Goal: Information Seeking & Learning: Learn about a topic

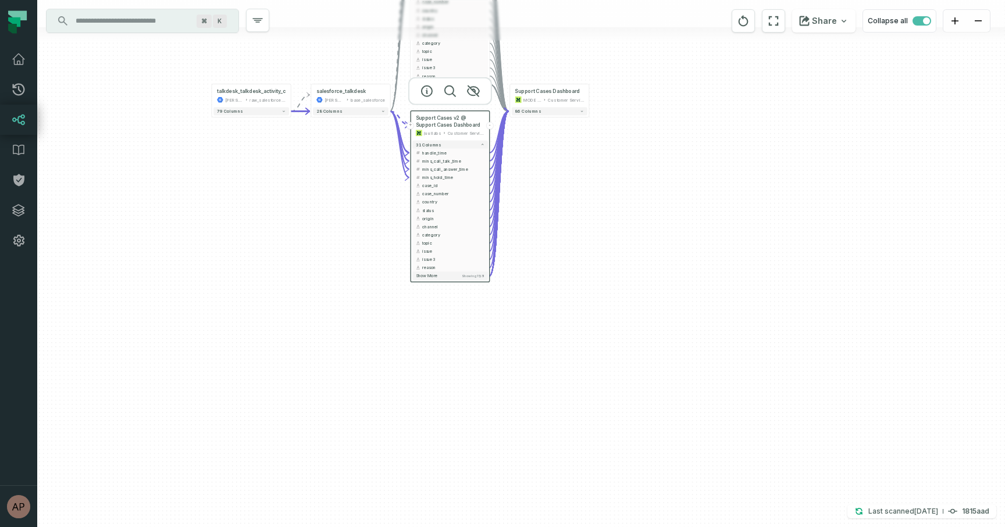
drag, startPoint x: 527, startPoint y: 278, endPoint x: 607, endPoint y: -2, distance: 291.5
click at [607, 0] on html "Pull Requests Dashboard Lineage Data Catalog Policies Integrations Settings Ary…" at bounding box center [502, 263] width 1005 height 527
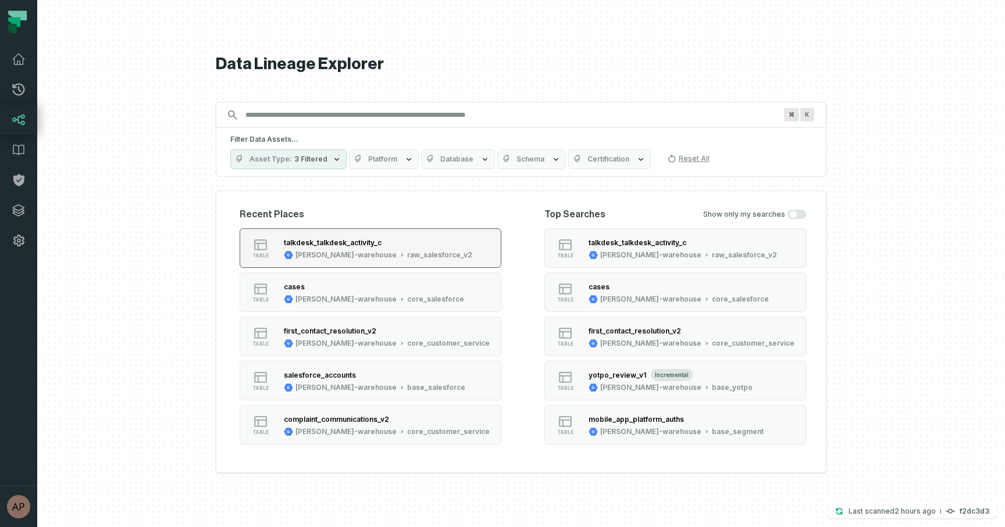
click at [356, 252] on div "[PERSON_NAME]-warehouse raw_salesforce_v2" at bounding box center [378, 255] width 188 height 9
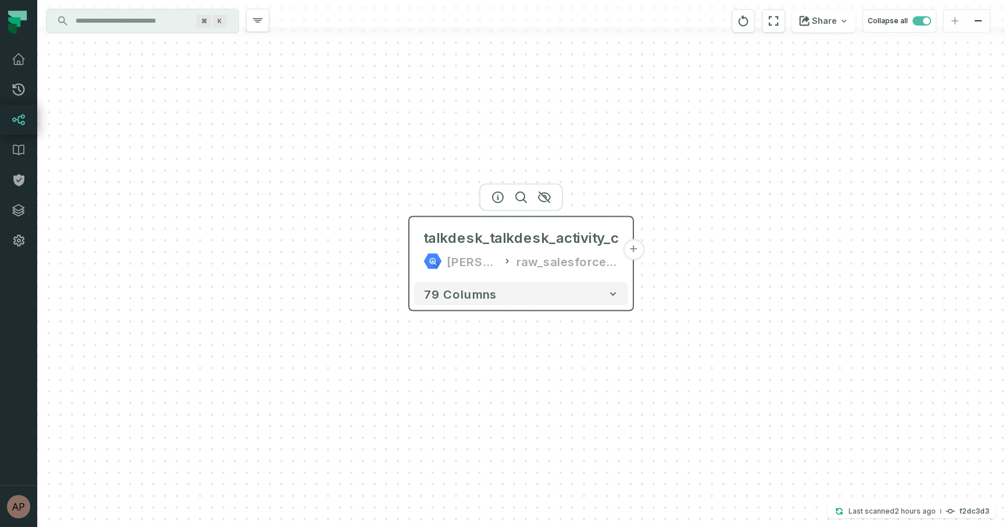
click at [634, 247] on button "+" at bounding box center [633, 250] width 21 height 21
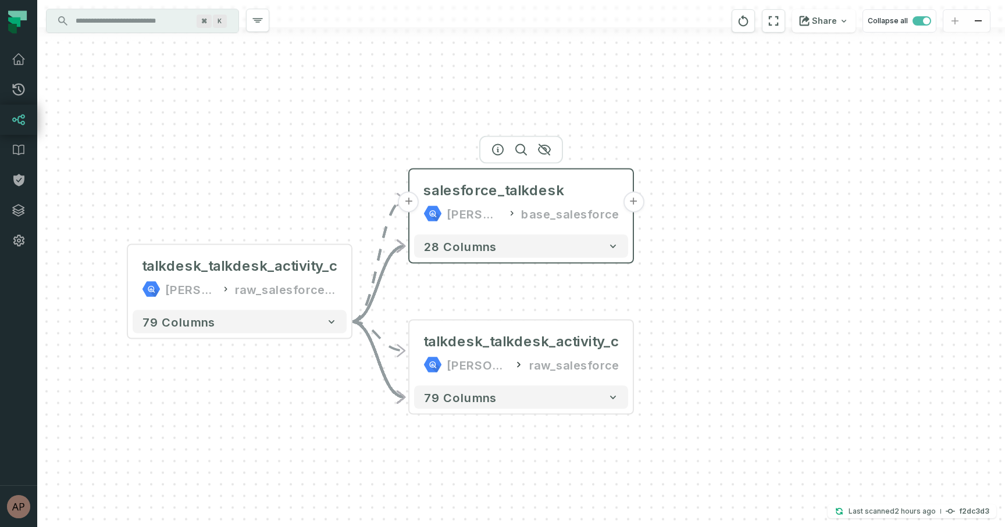
click at [630, 199] on button "+" at bounding box center [633, 202] width 21 height 21
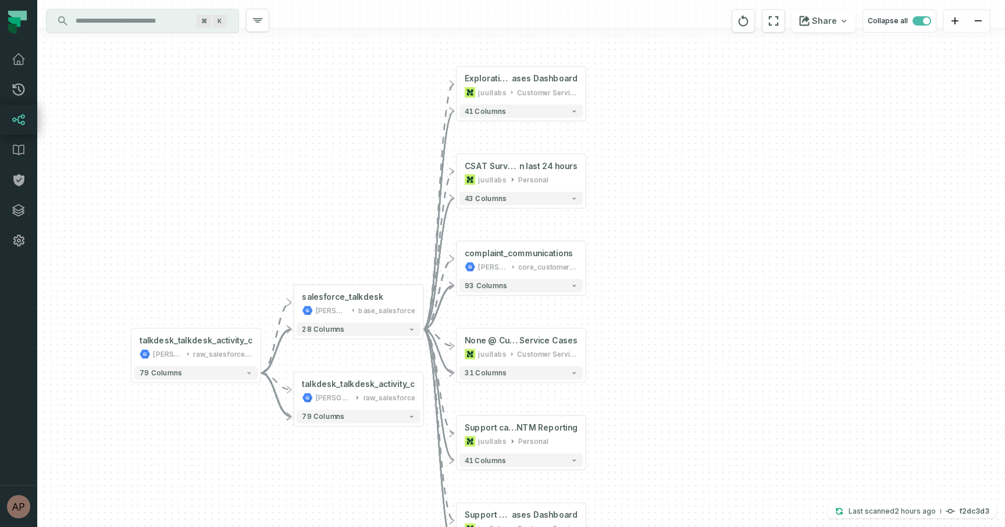
click at [619, 325] on div "+ Exploration @ Support C ases Dashboard juullabs Customer Service Ops + 41 col…" at bounding box center [520, 263] width 967 height 527
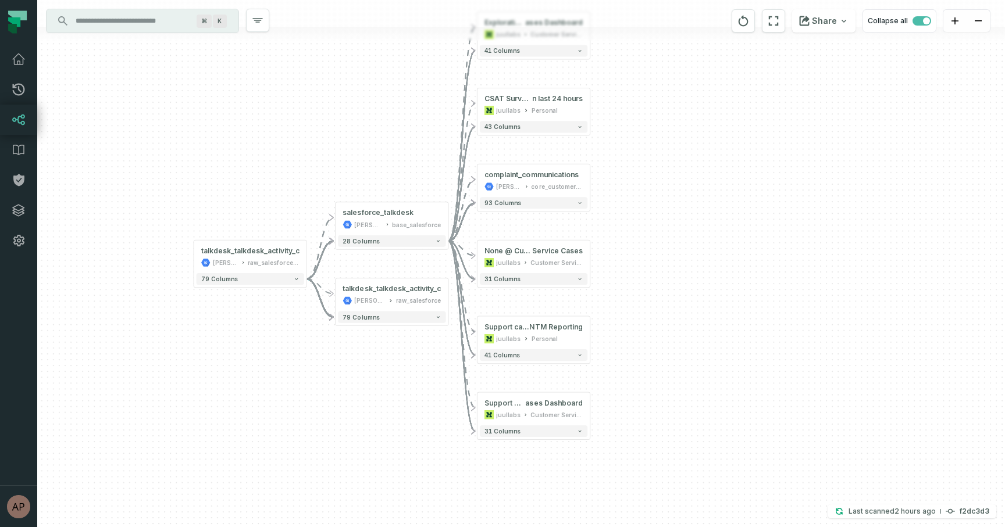
drag, startPoint x: 631, startPoint y: 327, endPoint x: 631, endPoint y: 240, distance: 87.2
click at [631, 240] on div "+ Exploration @ Support C ases Dashboard juullabs Customer Service Ops + 41 col…" at bounding box center [520, 263] width 967 height 527
click at [565, 202] on button "93 columns" at bounding box center [534, 204] width 108 height 12
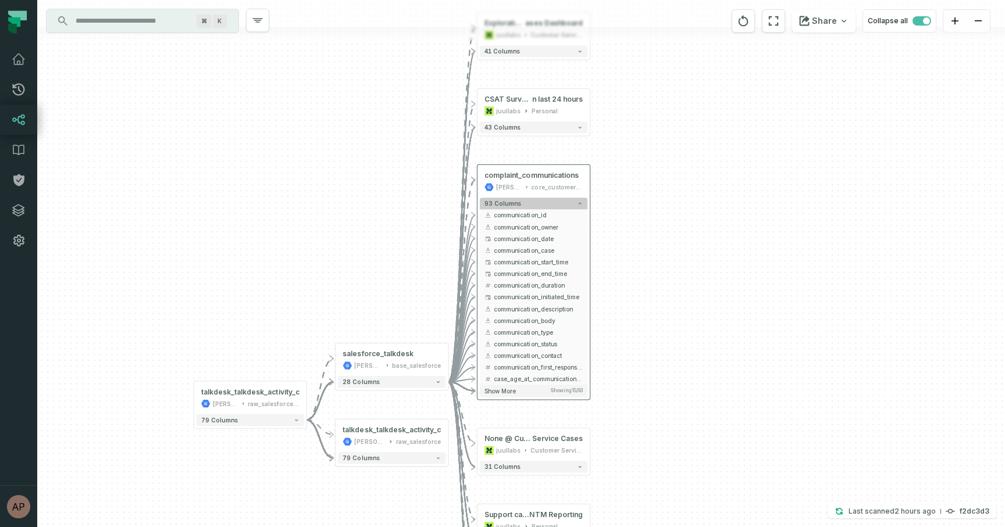
click at [555, 206] on button "93 columns" at bounding box center [534, 204] width 108 height 12
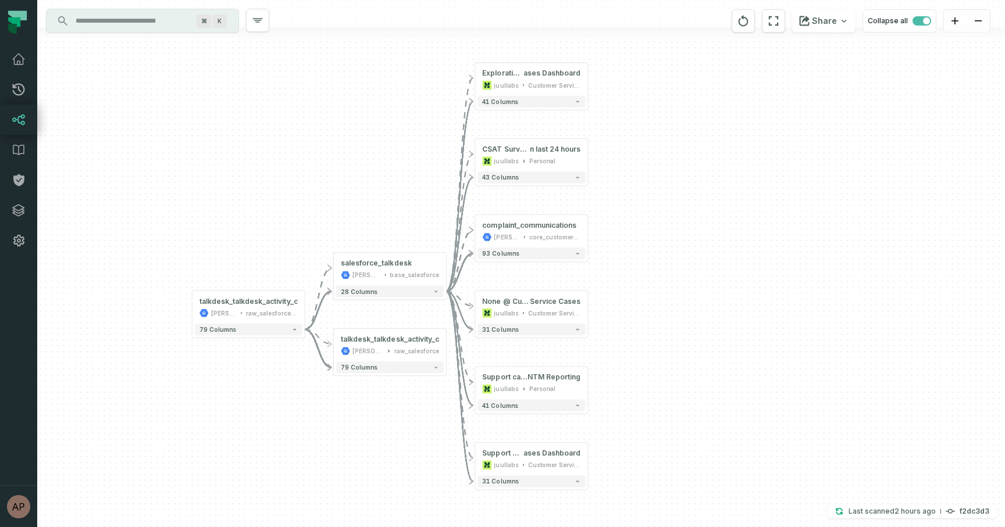
drag, startPoint x: 651, startPoint y: 174, endPoint x: 648, endPoint y: 224, distance: 50.1
click at [648, 224] on div "+ Exploration @ Support C ases Dashboard juullabs Customer Service Ops + 41 col…" at bounding box center [520, 263] width 967 height 527
click at [409, 294] on button "28 columns" at bounding box center [390, 291] width 108 height 12
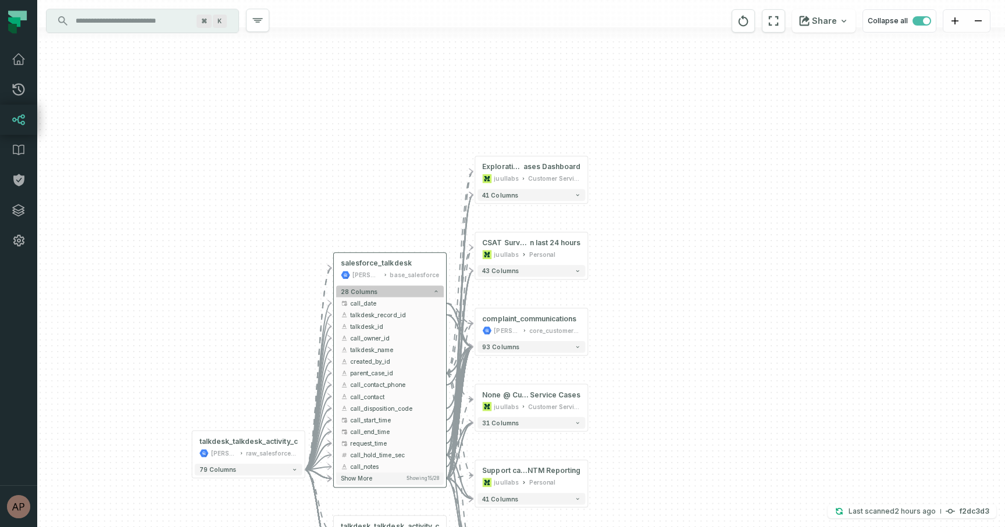
click at [410, 292] on button "28 columns" at bounding box center [390, 291] width 108 height 12
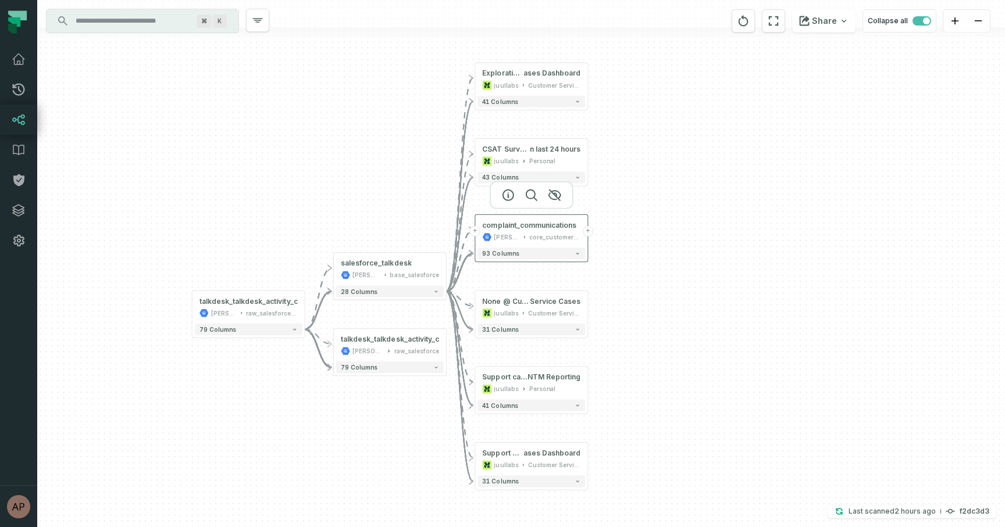
click at [591, 233] on button "+" at bounding box center [588, 231] width 10 height 10
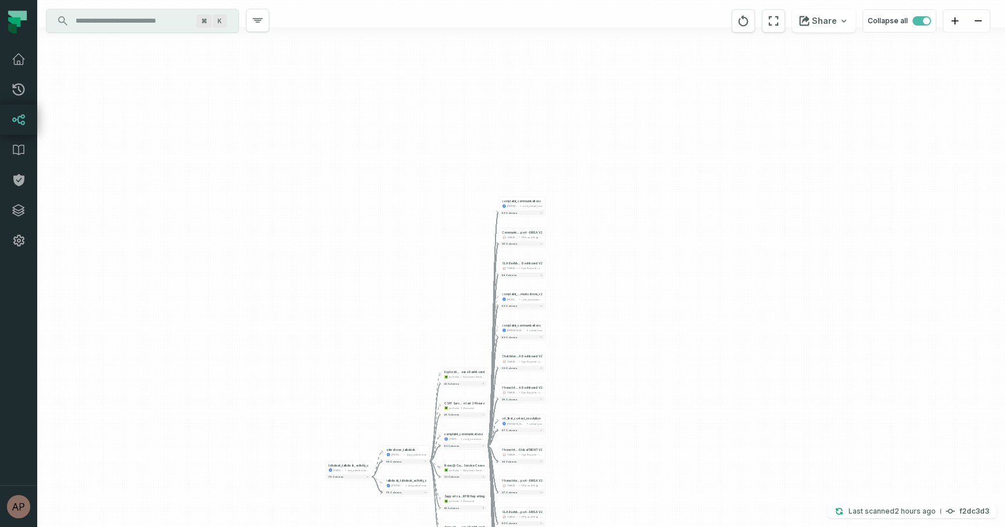
drag, startPoint x: 606, startPoint y: 140, endPoint x: 613, endPoint y: 342, distance: 202.4
click at [613, 342] on div "- complaint_communications [PERSON_NAME]-warehouse core_salesforce 93 columns +…" at bounding box center [520, 263] width 967 height 527
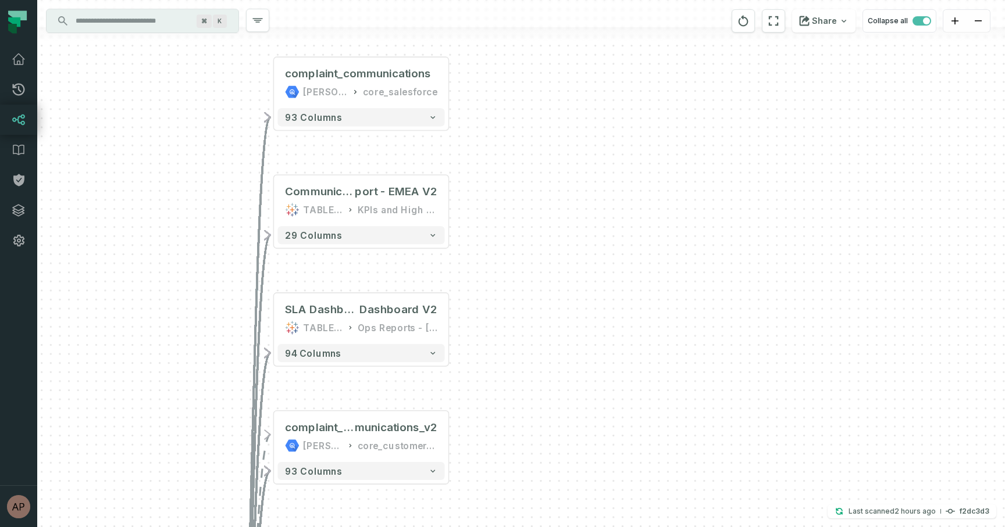
drag, startPoint x: 571, startPoint y: 337, endPoint x: 712, endPoint y: 363, distance: 143.7
click at [712, 363] on div "- complaint_communications [PERSON_NAME]-warehouse core_salesforce 93 columns +…" at bounding box center [520, 263] width 967 height 527
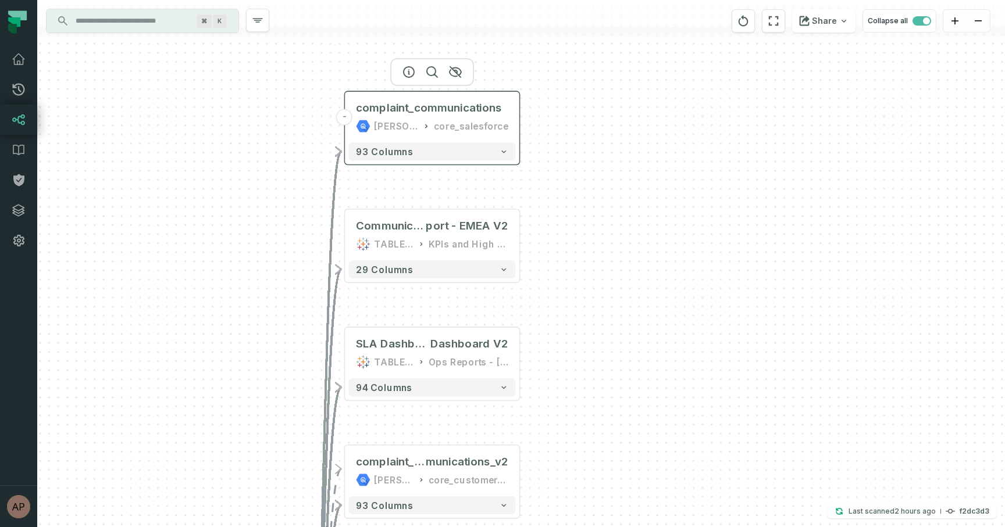
click at [498, 119] on div "core_salesforce" at bounding box center [471, 126] width 74 height 15
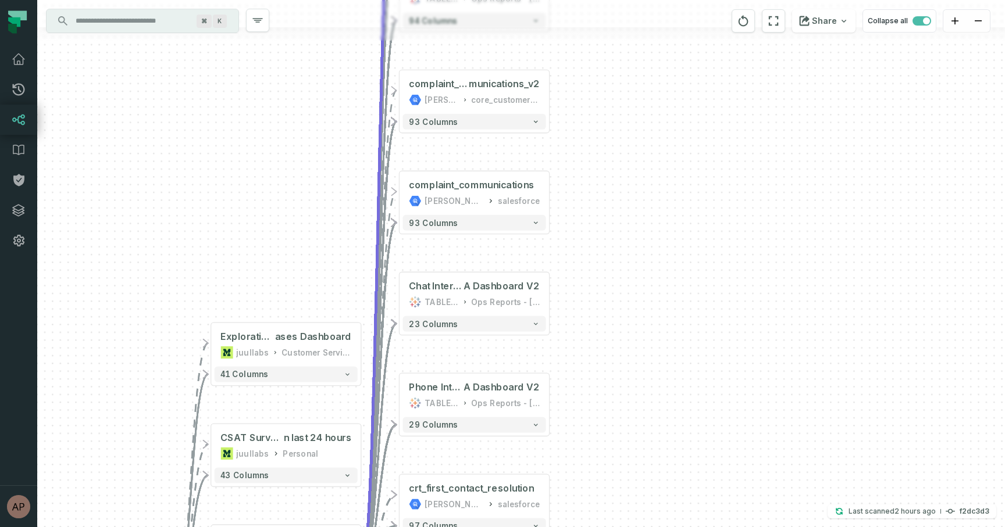
drag, startPoint x: 594, startPoint y: 386, endPoint x: 626, endPoint y: 82, distance: 305.7
click at [626, 83] on div "- complaint_communications [PERSON_NAME]-warehouse core_salesforce 93 columns +…" at bounding box center [520, 263] width 967 height 527
click at [360, 347] on button "+" at bounding box center [361, 344] width 14 height 14
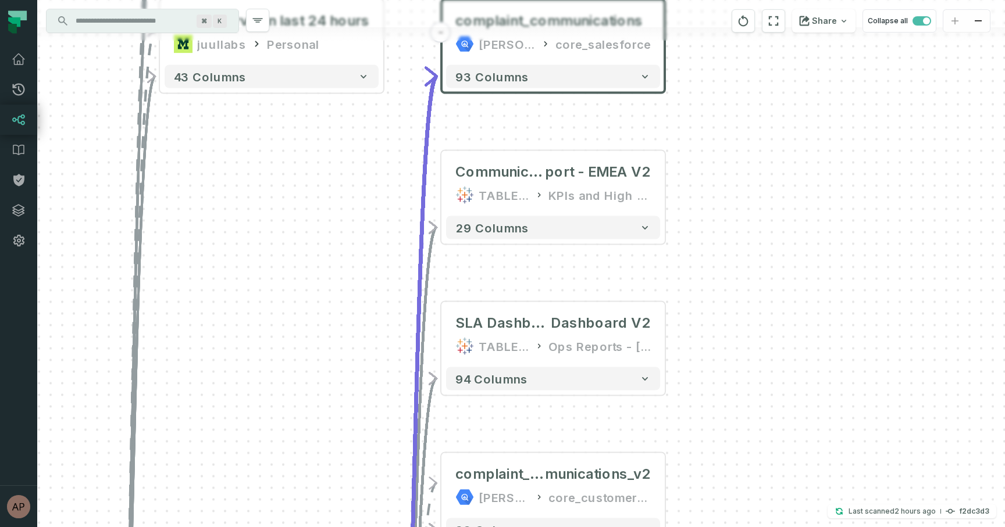
drag, startPoint x: 367, startPoint y: 460, endPoint x: 399, endPoint y: 80, distance: 382.2
click at [399, 78] on div "+ Support Cases Dashboard MODE ANALYTICS Customer Service Ops 86 columns - comp…" at bounding box center [520, 263] width 967 height 527
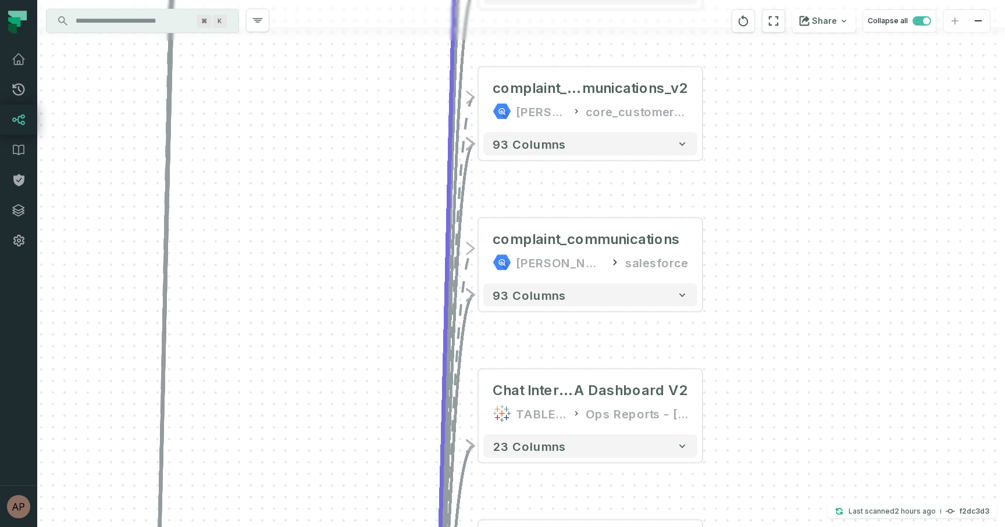
drag, startPoint x: 342, startPoint y: 320, endPoint x: 380, endPoint y: -73, distance: 394.3
click at [380, 0] on html "Pull Requests Dashboard Lineage Data Catalog Policies Integrations Settings [PE…" at bounding box center [502, 263] width 1005 height 527
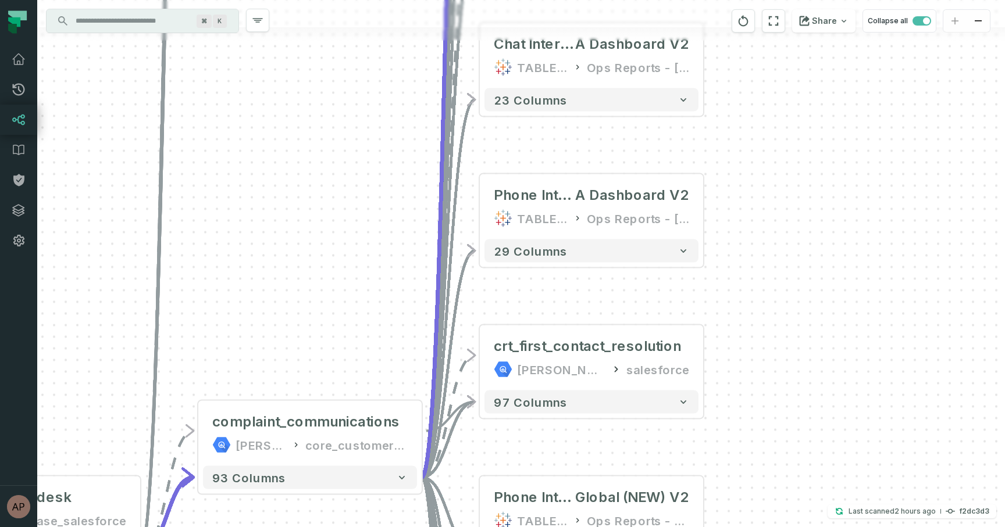
click at [370, 0] on html "Pull Requests Dashboard Lineage Data Catalog Policies Integrations Settings [PE…" at bounding box center [502, 263] width 1005 height 527
click at [424, 434] on button "-" at bounding box center [422, 433] width 21 height 21
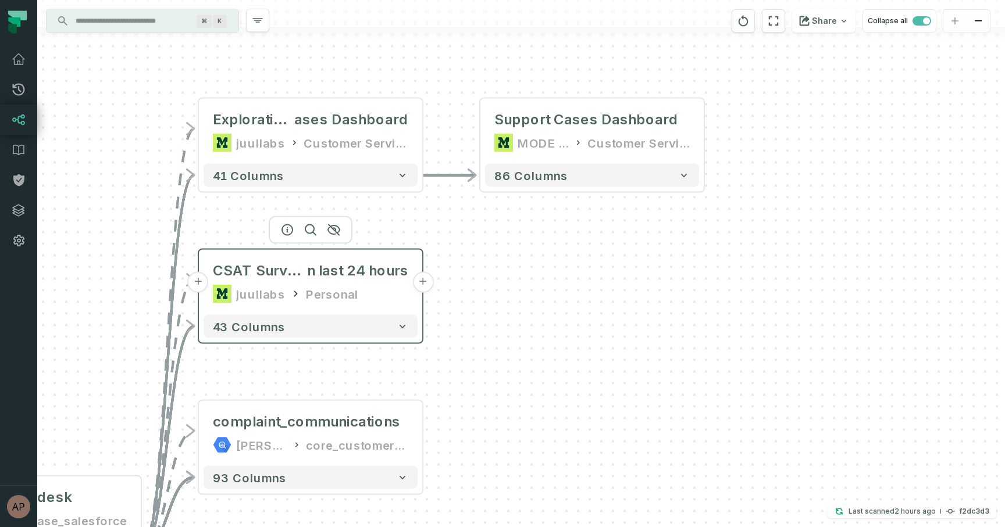
click at [425, 285] on button "+" at bounding box center [422, 282] width 21 height 21
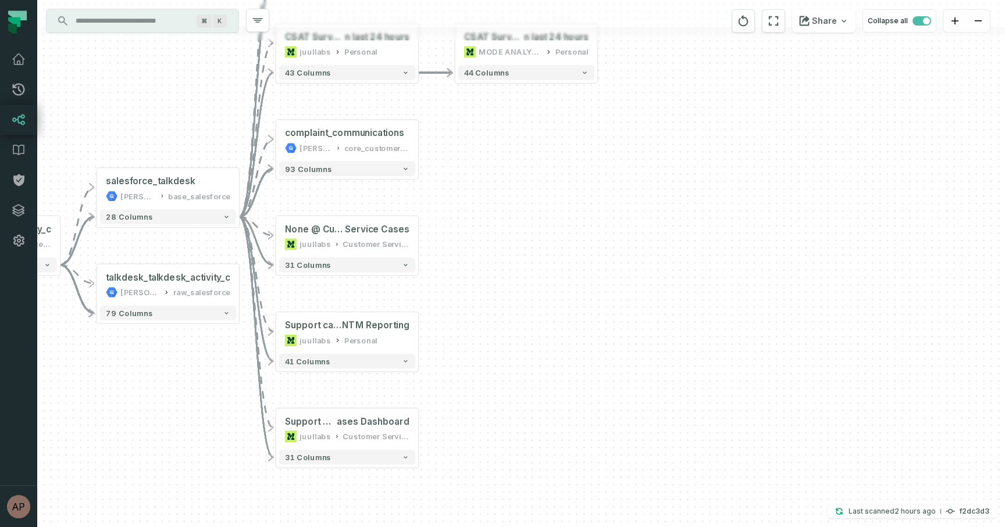
drag, startPoint x: 443, startPoint y: 439, endPoint x: 481, endPoint y: 130, distance: 311.0
click at [481, 130] on div "+ CSAT Surveys i n last 24 hours MODE ANALYTICS Personal 44 columns + Support C…" at bounding box center [520, 263] width 967 height 527
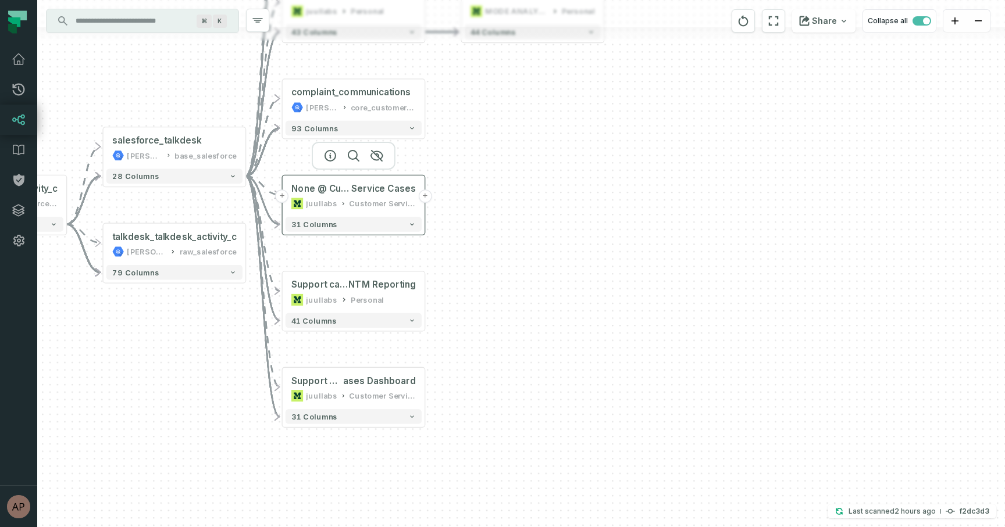
click at [426, 196] on button "+" at bounding box center [424, 196] width 13 height 13
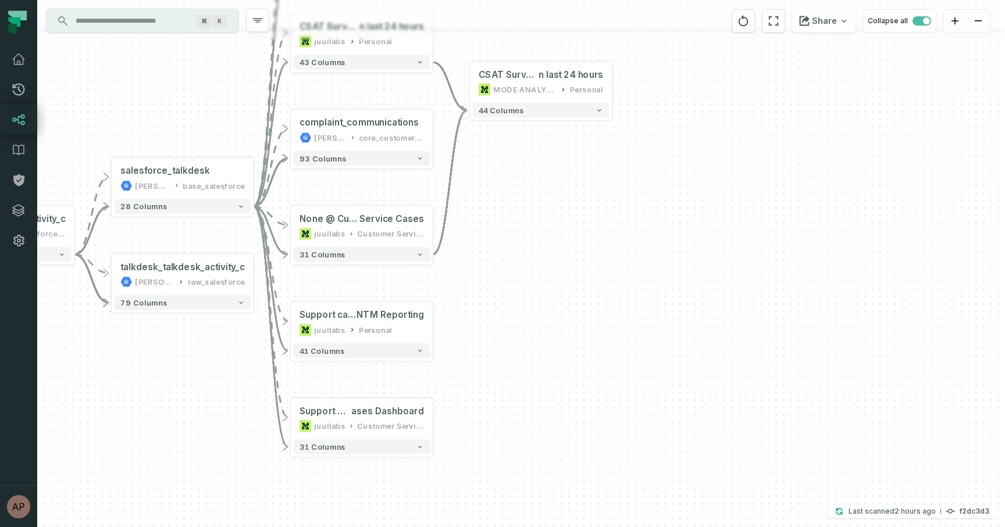
drag, startPoint x: 447, startPoint y: 206, endPoint x: 455, endPoint y: 234, distance: 29.1
click at [455, 234] on div "- CSAT Surveys i n last 24 hours MODE ANALYTICS Personal 44 columns + Support C…" at bounding box center [520, 263] width 967 height 527
click at [434, 415] on button "+" at bounding box center [432, 416] width 13 height 13
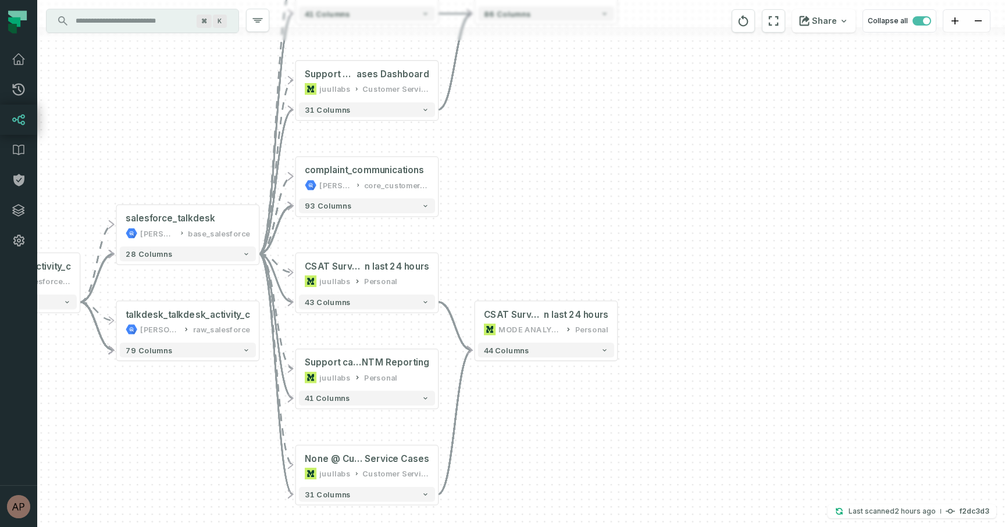
drag, startPoint x: 494, startPoint y: 418, endPoint x: 502, endPoint y: 65, distance: 353.0
click at [502, 65] on div "- CSAT Surveys i n last 24 hours MODE ANALYTICS Personal 44 columns + Support C…" at bounding box center [520, 263] width 967 height 527
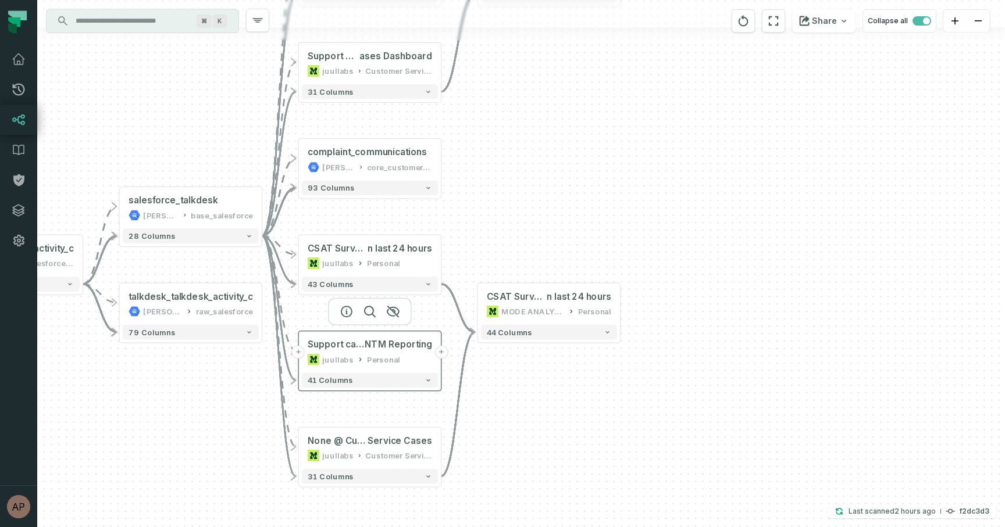
click at [441, 351] on button "+" at bounding box center [440, 351] width 13 height 13
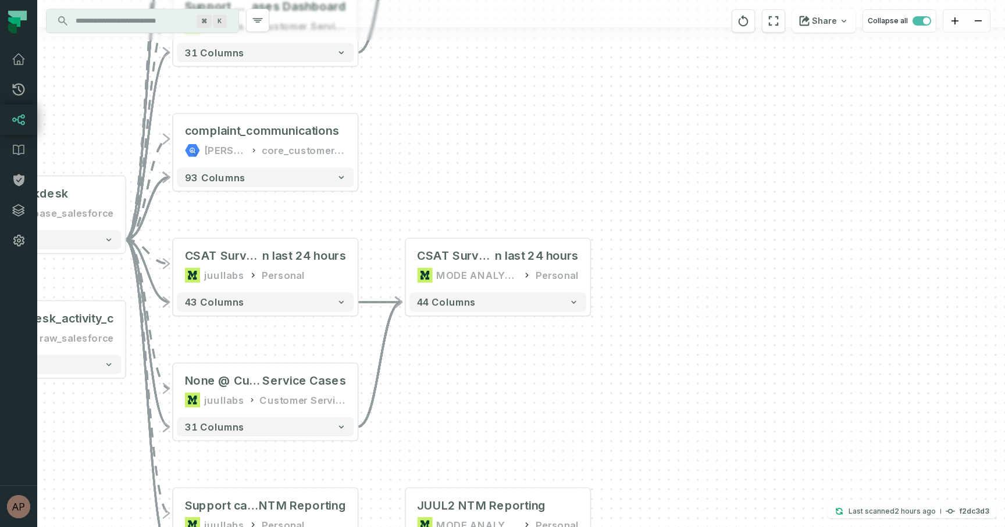
drag, startPoint x: 397, startPoint y: 211, endPoint x: 398, endPoint y: 454, distance: 243.0
click at [398, 454] on div "+ JUUL2 NTM Reporting MODE ANALYTICS Personal 117 columns - CSAT Surveys i n la…" at bounding box center [520, 263] width 967 height 527
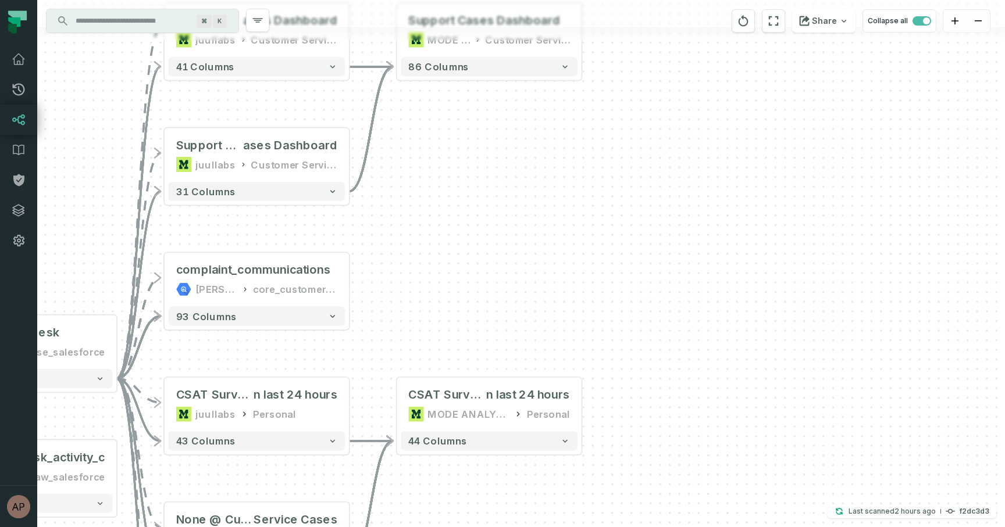
drag, startPoint x: 398, startPoint y: 227, endPoint x: 388, endPoint y: 354, distance: 127.7
click at [388, 354] on div "+ JUUL2 NTM Reporting MODE ANALYTICS Personal 117 columns - CSAT Surveys i n la…" at bounding box center [520, 263] width 967 height 527
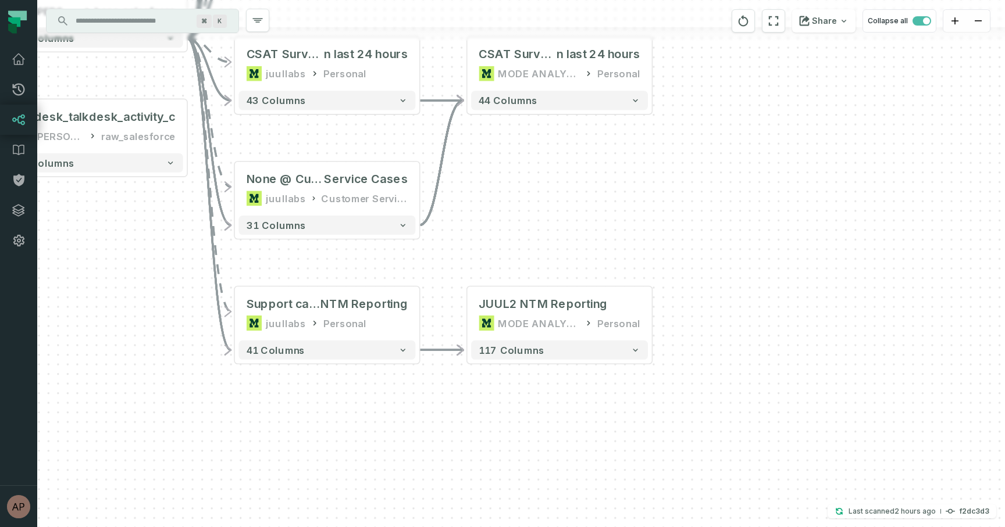
drag, startPoint x: 400, startPoint y: 321, endPoint x: 472, endPoint y: -27, distance: 355.0
click at [472, 0] on html "Pull Requests Dashboard Lineage Data Catalog Policies Integrations Settings [PE…" at bounding box center [502, 263] width 1005 height 527
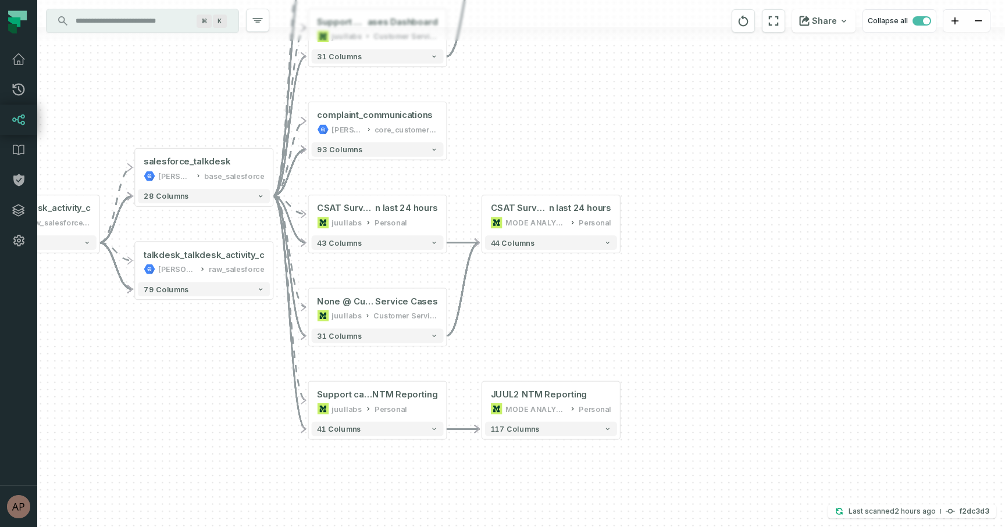
drag, startPoint x: 484, startPoint y: 211, endPoint x: 550, endPoint y: 381, distance: 182.2
click at [549, 378] on div "+ JUUL2 NTM Reporting MODE ANALYTICS Personal 117 columns - CSAT Surveys i n la…" at bounding box center [520, 263] width 967 height 527
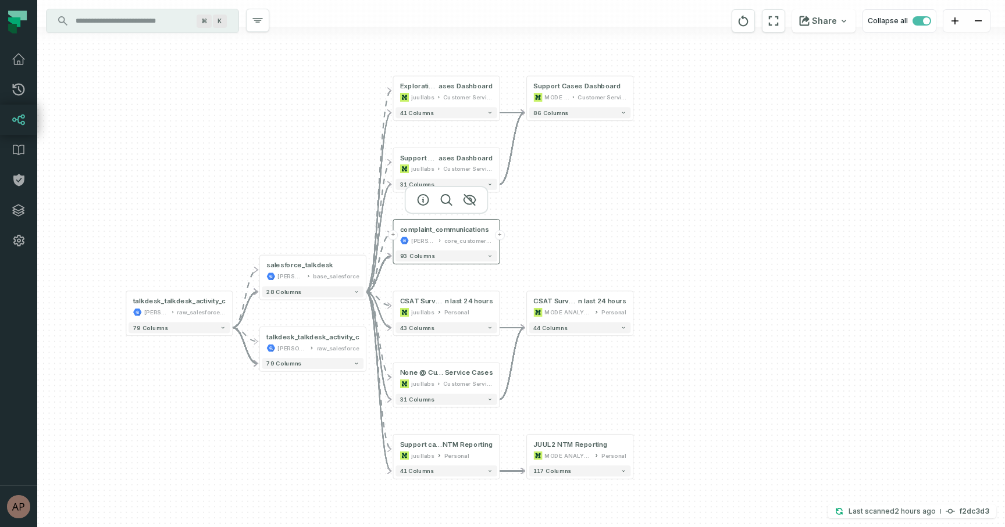
click at [499, 231] on button "+" at bounding box center [500, 235] width 10 height 10
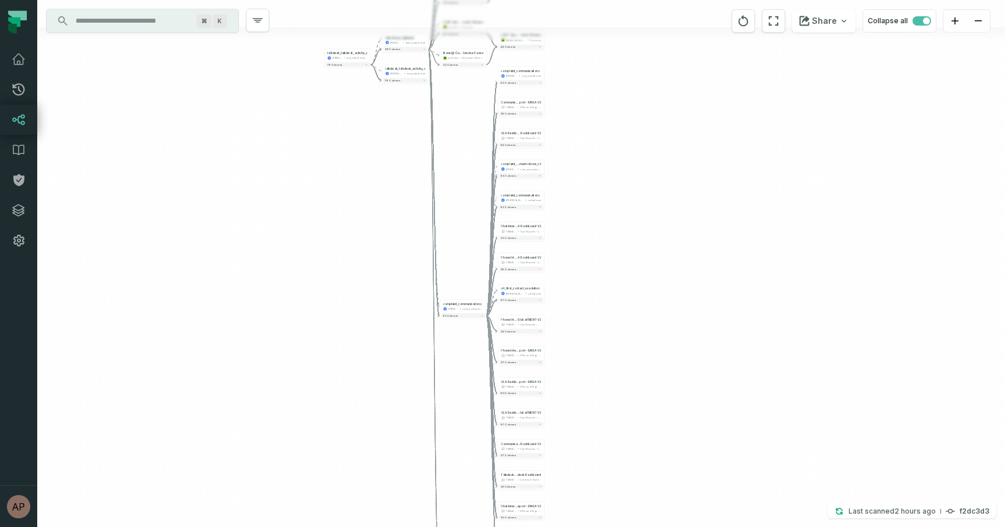
click at [490, 306] on icon "Edge from d179fc379b8e5a9c24a90908d9f95fe1 to 119fa11db50e9e19be9384dc6635207f" at bounding box center [491, 303] width 11 height 25
click at [487, 308] on button "-" at bounding box center [486, 307] width 4 height 4
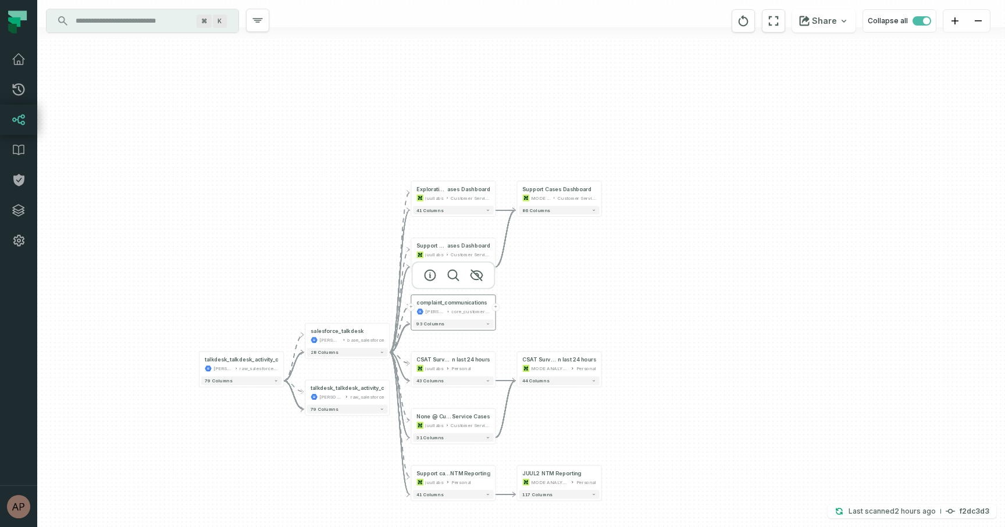
click at [495, 309] on button "+" at bounding box center [495, 307] width 8 height 8
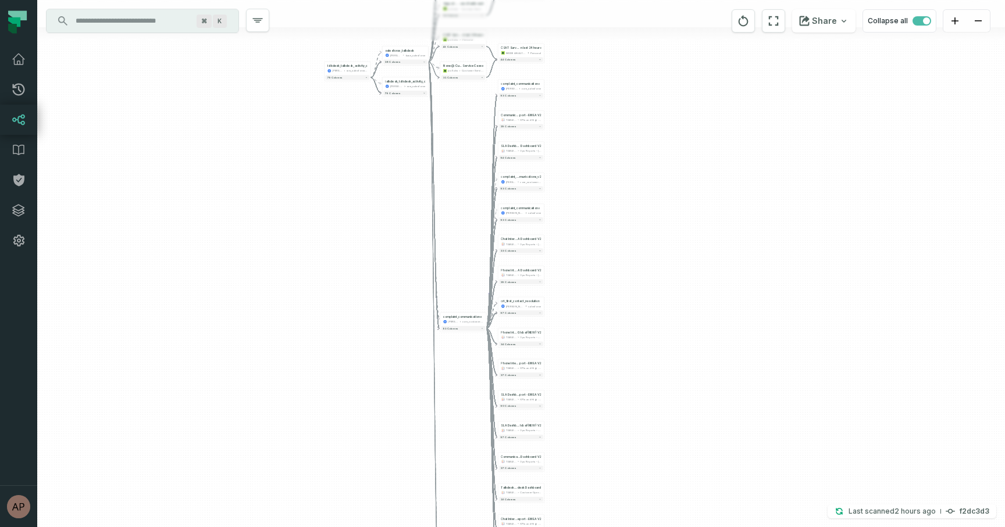
drag, startPoint x: 553, startPoint y: 80, endPoint x: 553, endPoint y: 92, distance: 12.8
click at [553, 93] on div "- complaint_communications [PERSON_NAME]-warehouse core_salesforce 93 columns +…" at bounding box center [520, 263] width 967 height 527
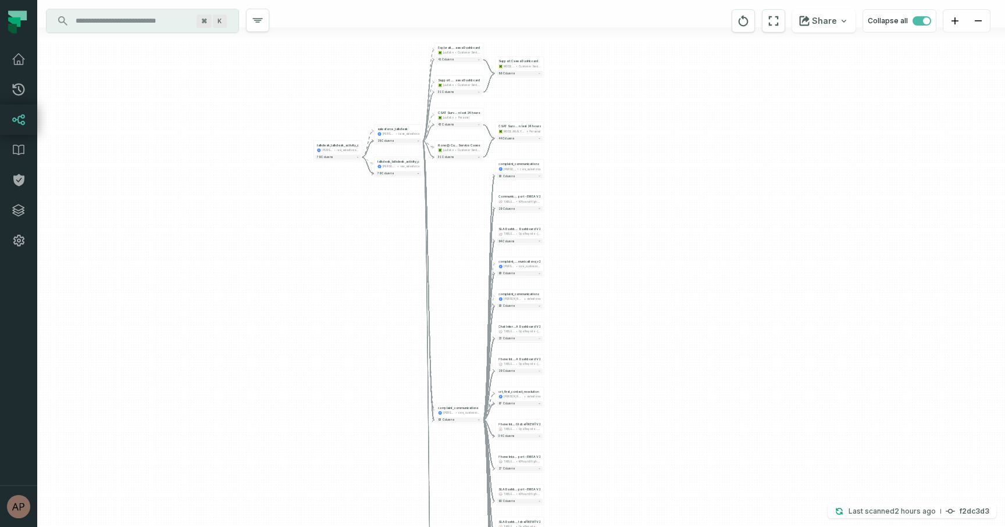
drag, startPoint x: 403, startPoint y: 169, endPoint x: 399, endPoint y: 251, distance: 81.5
click at [399, 251] on div "- complaint_communications [PERSON_NAME]-warehouse core_salesforce 93 columns +…" at bounding box center [520, 263] width 967 height 527
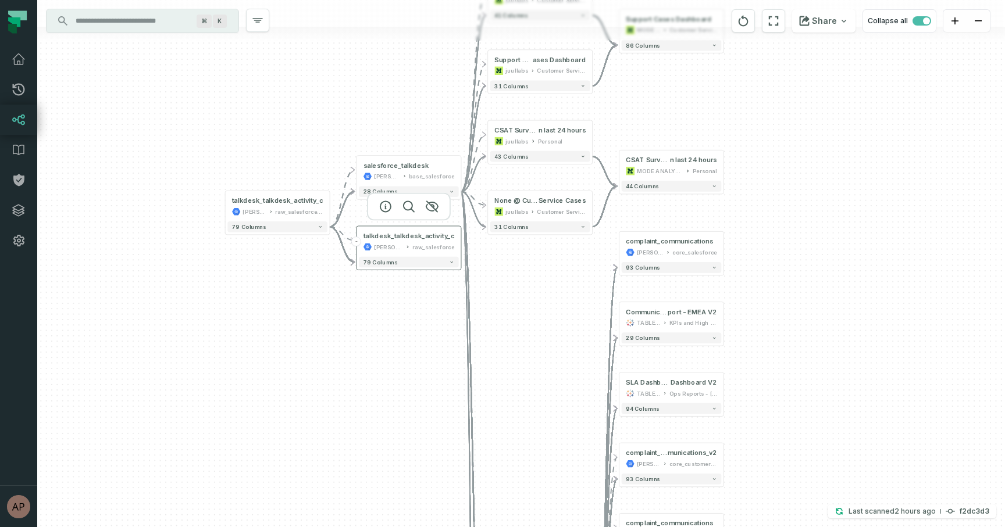
click at [420, 241] on div "talkdesk_talkdesk_activity_c [PERSON_NAME]-warehouse raw_salesforce" at bounding box center [409, 241] width 100 height 26
click at [366, 323] on div "- complaint_communications [PERSON_NAME]-warehouse core_salesforce 93 columns +…" at bounding box center [520, 263] width 967 height 527
click at [358, 168] on button "+" at bounding box center [356, 171] width 10 height 10
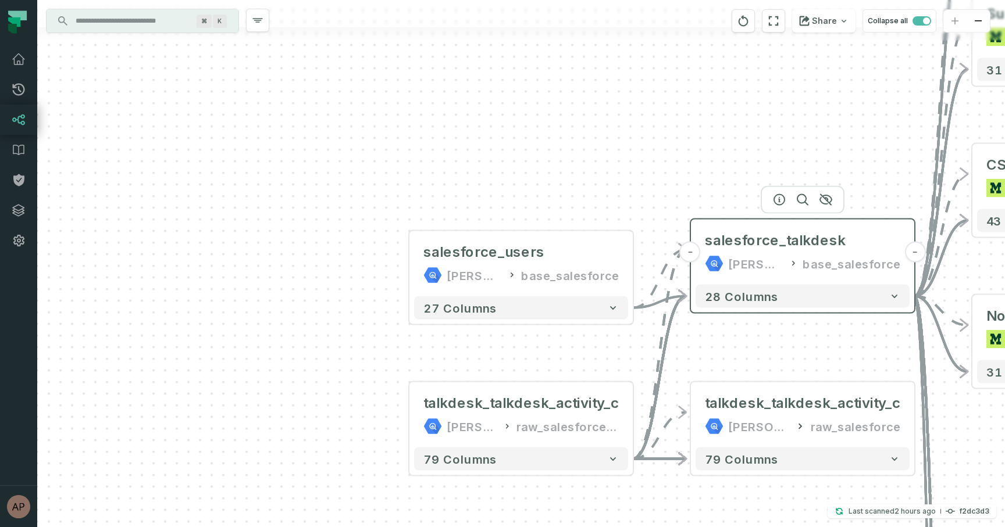
click at [692, 255] on button "-" at bounding box center [690, 252] width 21 height 21
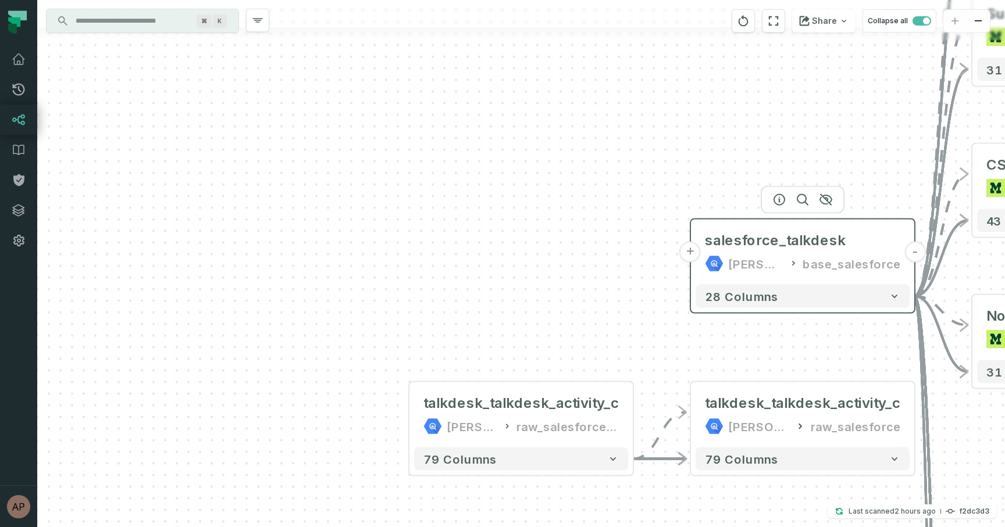
click at [694, 253] on button "+" at bounding box center [690, 252] width 21 height 21
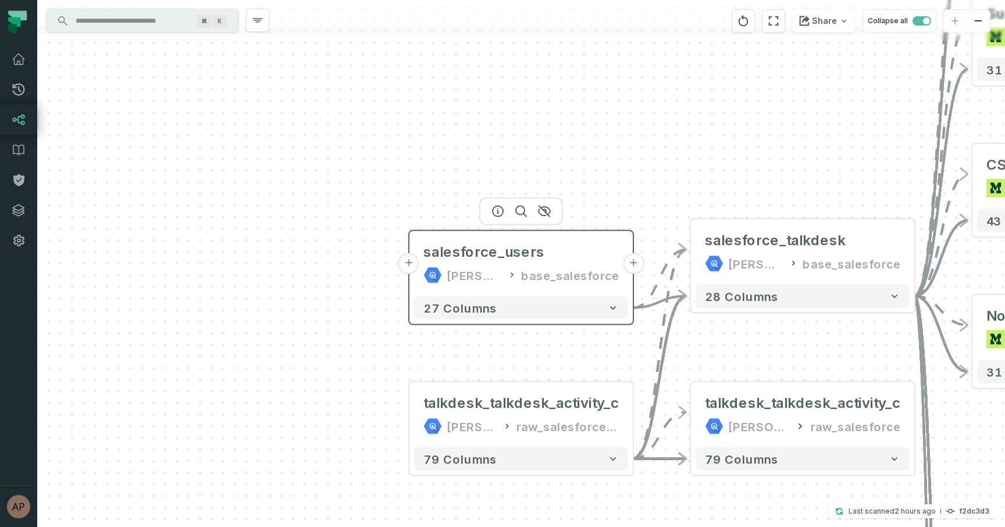
click at [405, 267] on button "+" at bounding box center [408, 263] width 21 height 21
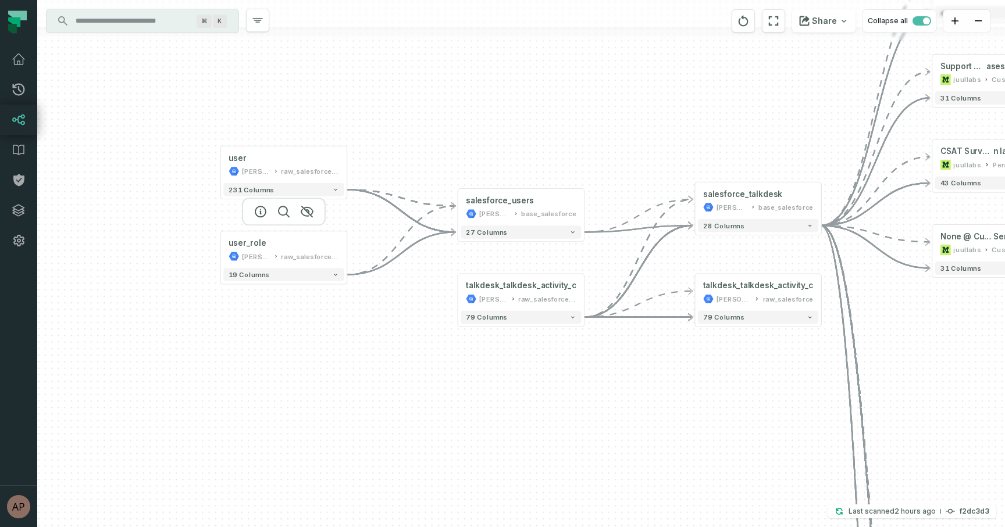
drag, startPoint x: 585, startPoint y: 419, endPoint x: 406, endPoint y: 301, distance: 214.5
click at [406, 301] on div "user [PERSON_NAME]-warehouse raw_salesforce_v2 + 231 columns user_role [PERSON_…" at bounding box center [520, 263] width 967 height 527
click at [458, 206] on button "-" at bounding box center [456, 206] width 12 height 12
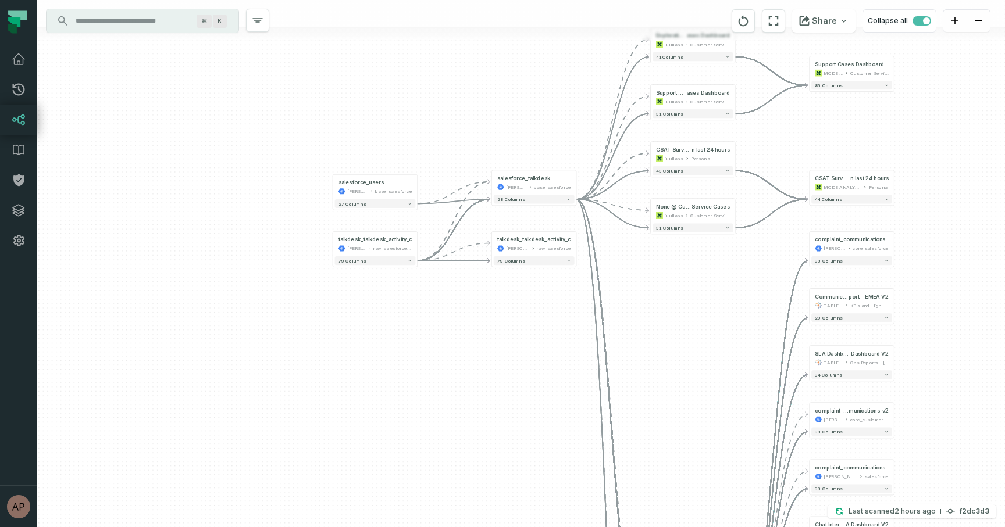
drag, startPoint x: 705, startPoint y: 139, endPoint x: 549, endPoint y: 144, distance: 156.5
click at [549, 144] on div "+ salesforce_users [PERSON_NAME]-warehouse base_salesforce + 27 columns - compl…" at bounding box center [520, 263] width 967 height 527
drag, startPoint x: 18, startPoint y: 116, endPoint x: 146, endPoint y: 20, distance: 159.9
click at [0, 0] on nav "Pull Requests Dashboard Lineage Data Catalog Policies Integrations Settings [PE…" at bounding box center [18, 263] width 37 height 527
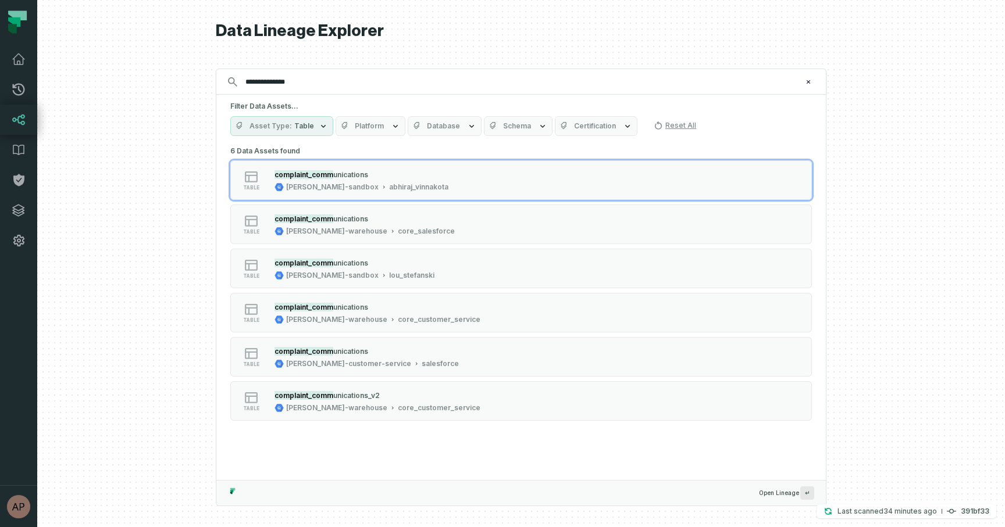
type input "**********"
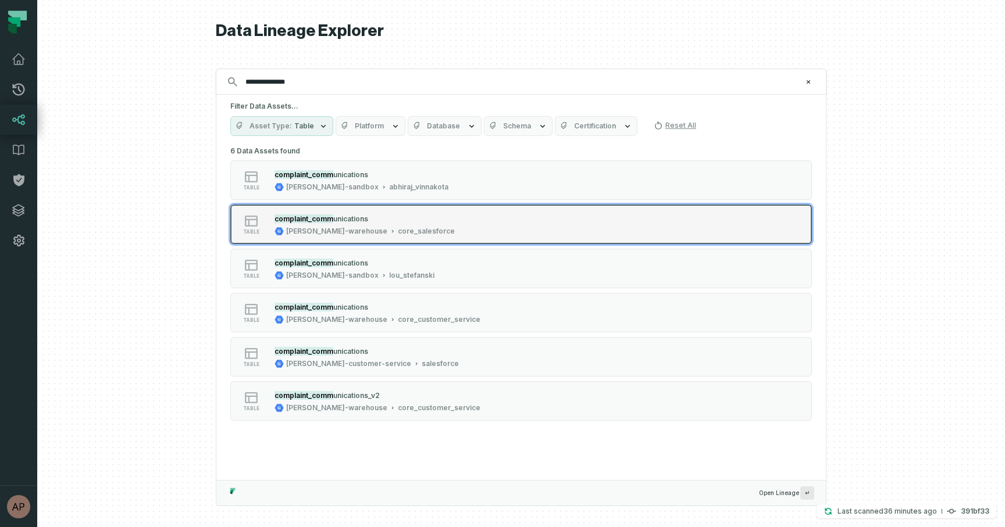
click at [363, 217] on span "unications" at bounding box center [350, 219] width 35 height 9
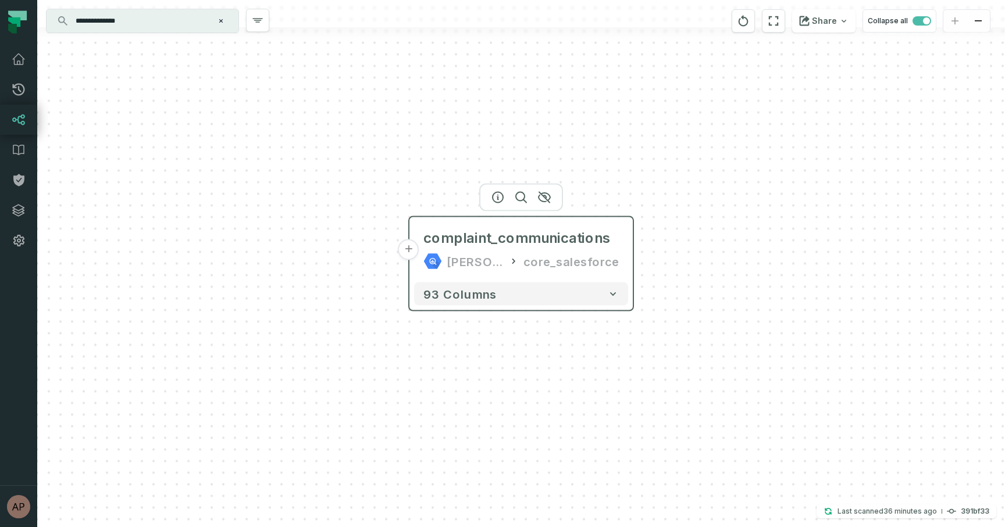
click at [413, 253] on button "+" at bounding box center [408, 250] width 21 height 21
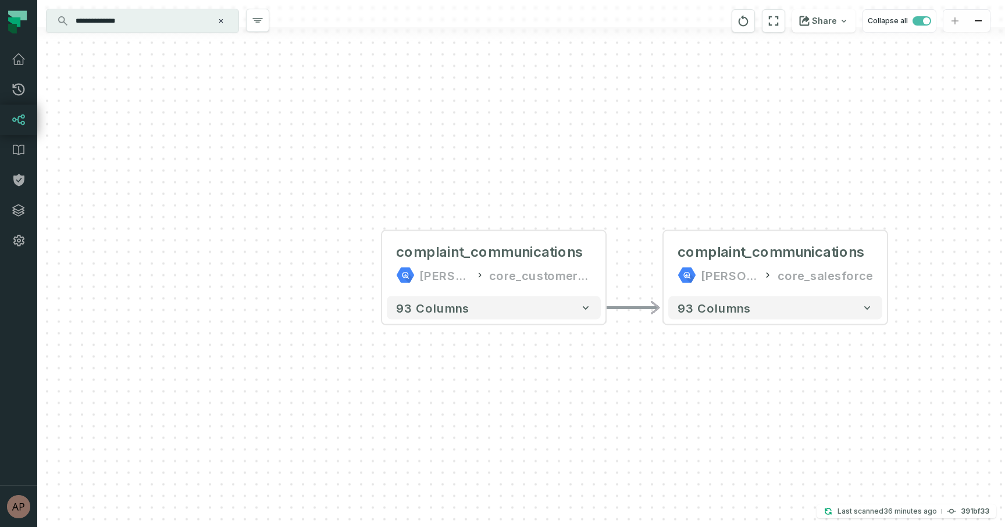
drag, startPoint x: 494, startPoint y: 376, endPoint x: 436, endPoint y: 375, distance: 57.6
click at [436, 375] on div "+ complaint_communications juul-warehouse core_customer_service + 93 columns - …" at bounding box center [520, 263] width 967 height 527
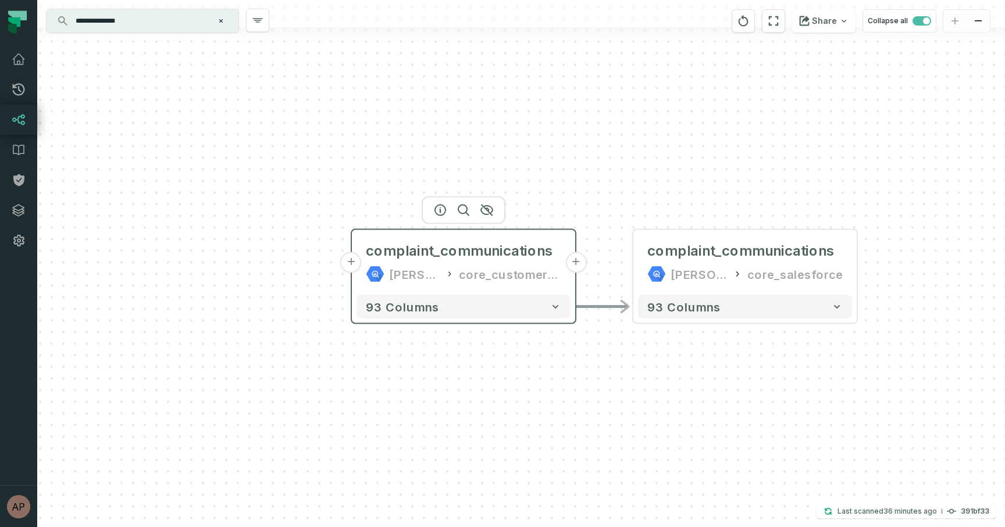
click at [350, 263] on button "+" at bounding box center [351, 262] width 21 height 21
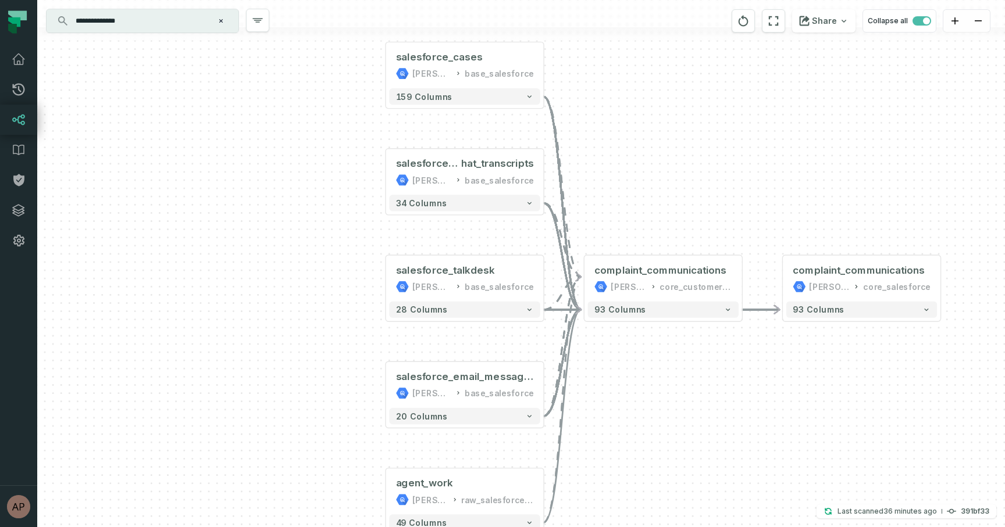
drag, startPoint x: 684, startPoint y: 202, endPoint x: 624, endPoint y: 182, distance: 62.7
click at [625, 182] on div "+ salesforce_cases juul-warehouse base_salesforce + 159 columns + salesforce_li…" at bounding box center [520, 263] width 967 height 527
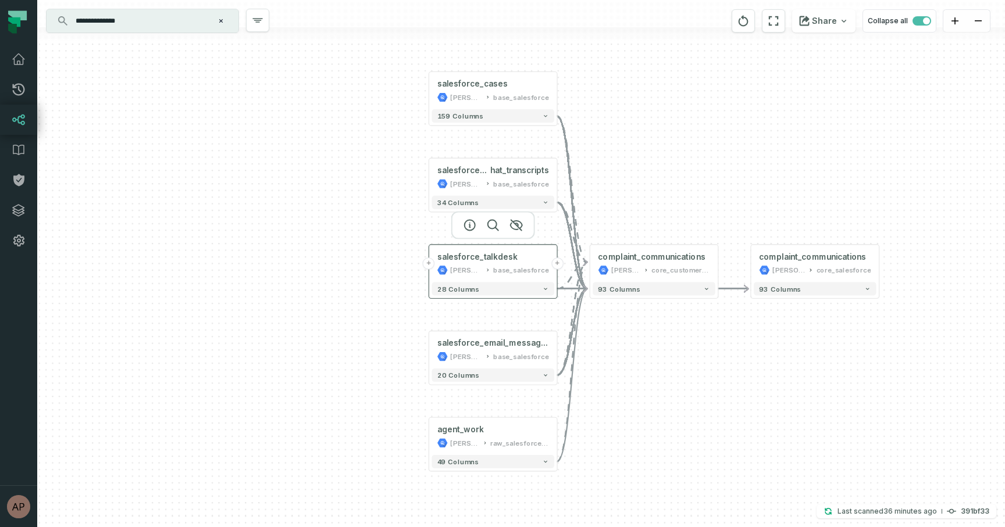
click at [426, 261] on button "+" at bounding box center [429, 264] width 12 height 12
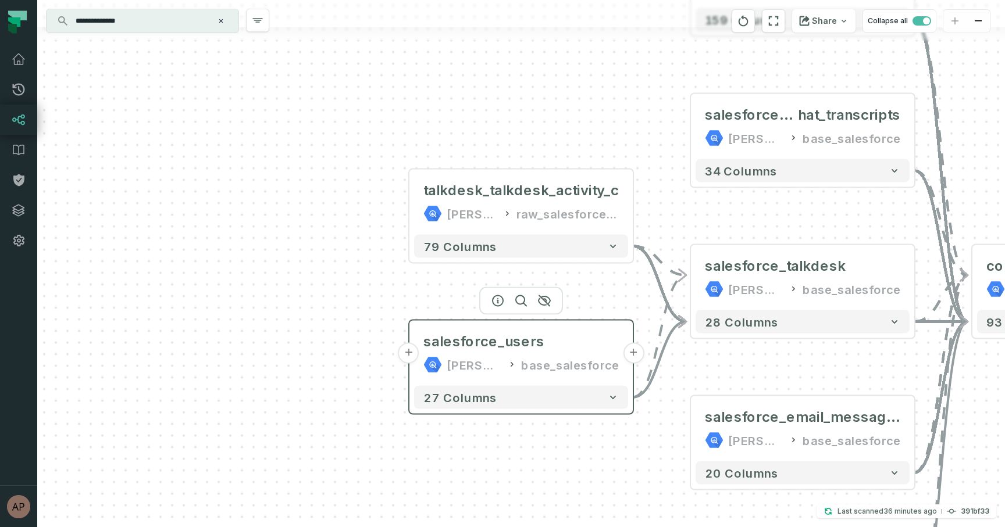
click at [408, 354] on button "+" at bounding box center [408, 353] width 21 height 21
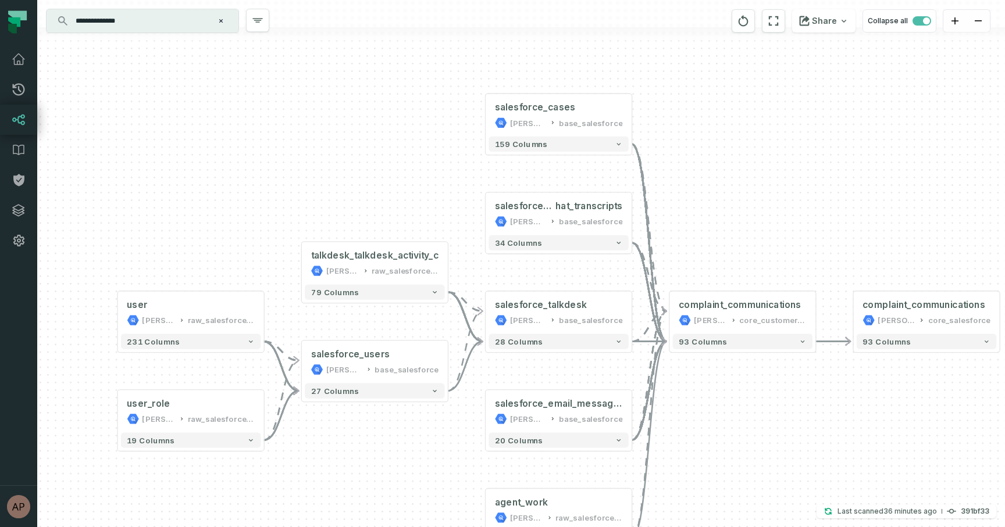
drag, startPoint x: 788, startPoint y: 445, endPoint x: 416, endPoint y: 516, distance: 378.7
click at [416, 516] on div "user juul-warehouse raw_salesforce_v2 + 231 columns user_role juul-warehouse ra…" at bounding box center [520, 263] width 967 height 527
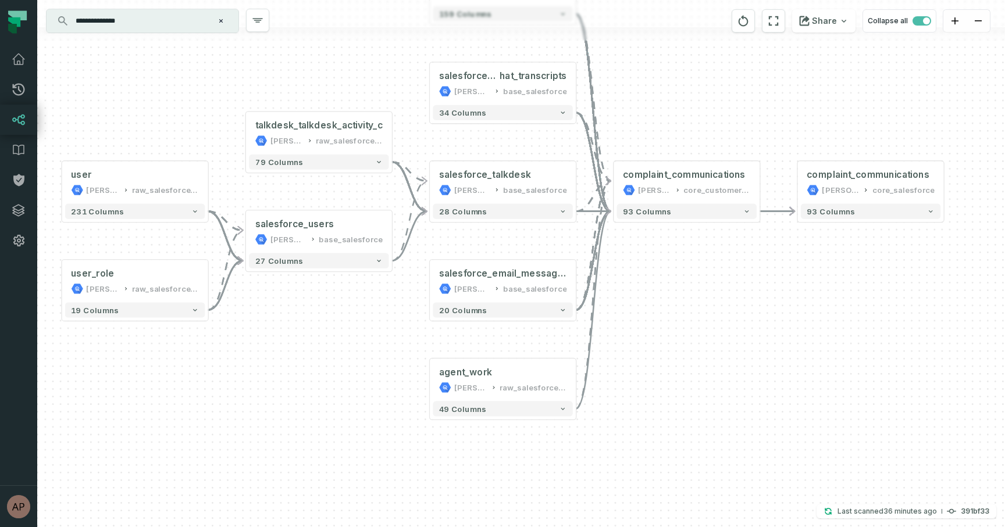
drag, startPoint x: 659, startPoint y: 499, endPoint x: 603, endPoint y: 370, distance: 141.2
click at [603, 370] on div "user juul-warehouse raw_salesforce_v2 + 231 columns user_role juul-warehouse ra…" at bounding box center [520, 263] width 967 height 527
click at [281, 137] on div "[PERSON_NAME]-warehouse" at bounding box center [287, 141] width 34 height 12
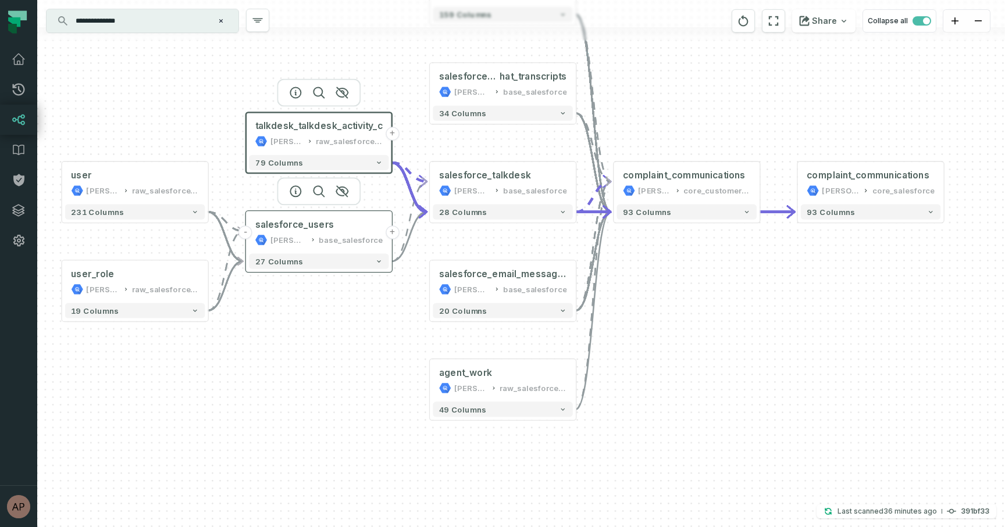
click at [335, 234] on div "base_salesforce" at bounding box center [351, 240] width 64 height 12
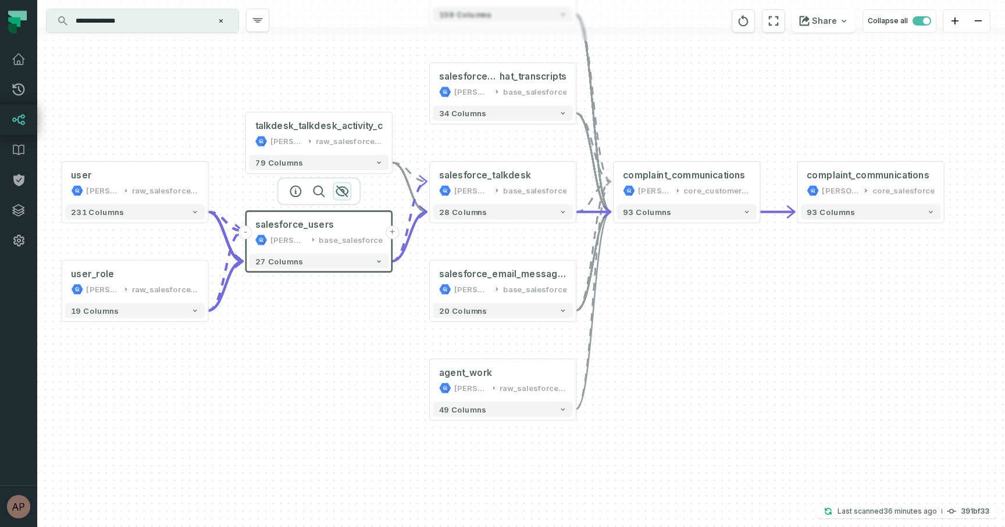
click at [345, 195] on icon "button" at bounding box center [342, 191] width 12 height 10
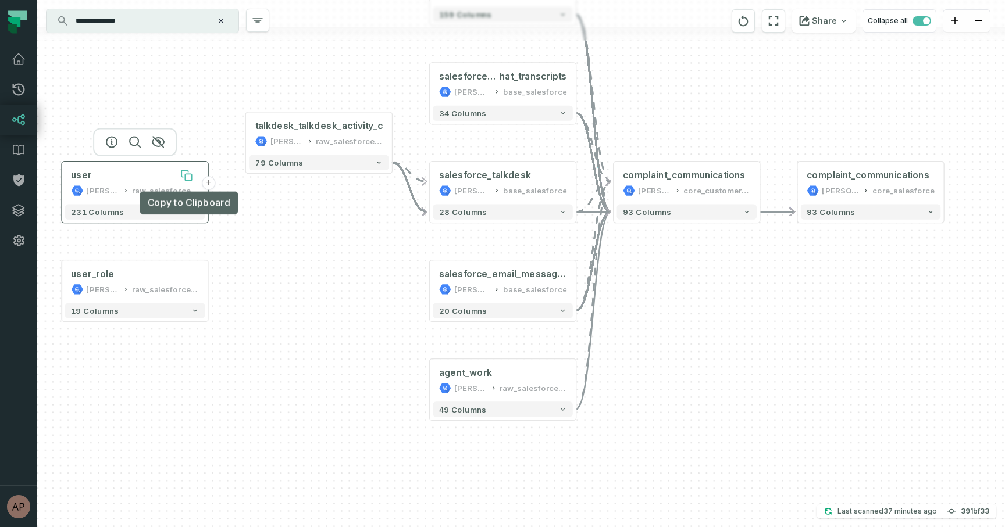
click at [183, 178] on icon at bounding box center [187, 175] width 12 height 12
click at [158, 145] on icon "button" at bounding box center [158, 142] width 14 height 14
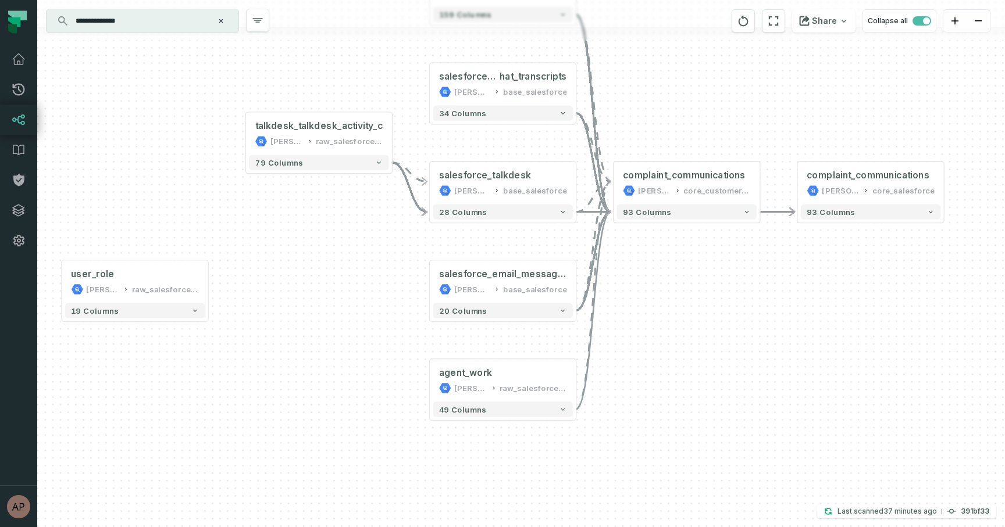
click at [276, 227] on div "user_role juul-warehouse raw_salesforce_v2 + 19 columns talkdesk_talkdesk_activ…" at bounding box center [520, 263] width 967 height 527
click at [430, 186] on button "+" at bounding box center [430, 183] width 14 height 14
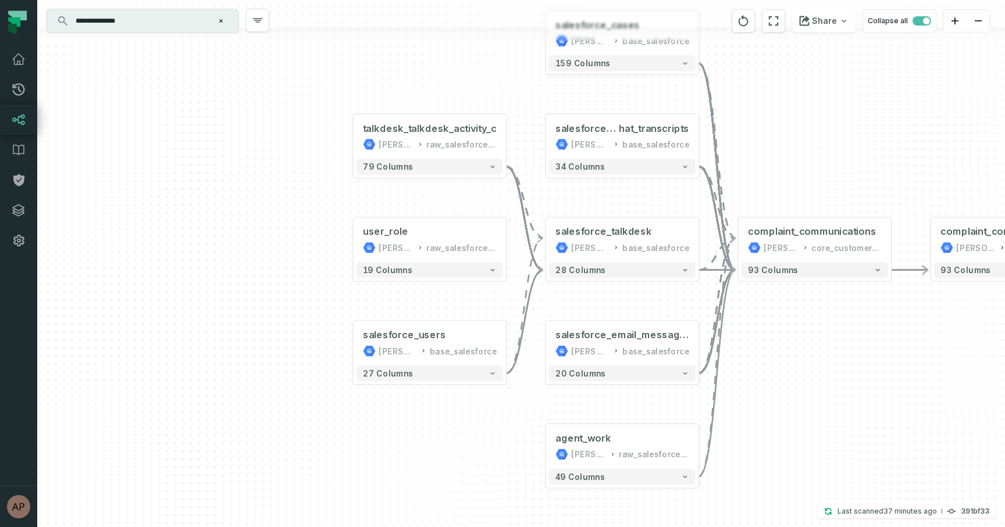
drag, startPoint x: 342, startPoint y: 194, endPoint x: 302, endPoint y: 288, distance: 102.4
click at [302, 288] on div "+ salesforce_users juul-warehouse base_salesforce + 27 columns user_role juul-w…" at bounding box center [520, 263] width 967 height 527
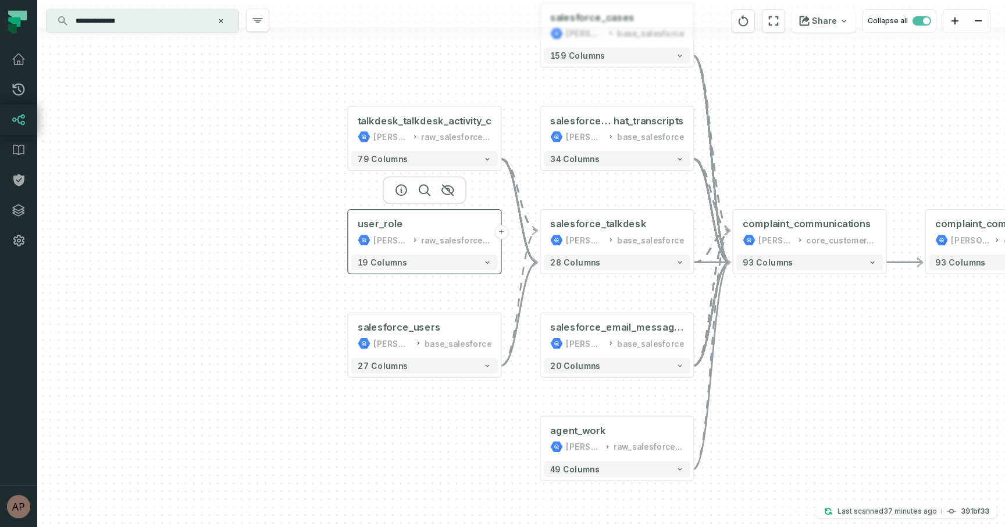
click at [462, 231] on div "user_role juul-warehouse raw_salesforce_v2" at bounding box center [424, 232] width 147 height 38
click at [447, 187] on icon "button" at bounding box center [448, 190] width 14 height 14
click at [451, 201] on div at bounding box center [424, 190] width 84 height 28
click at [446, 192] on icon "button" at bounding box center [447, 190] width 14 height 14
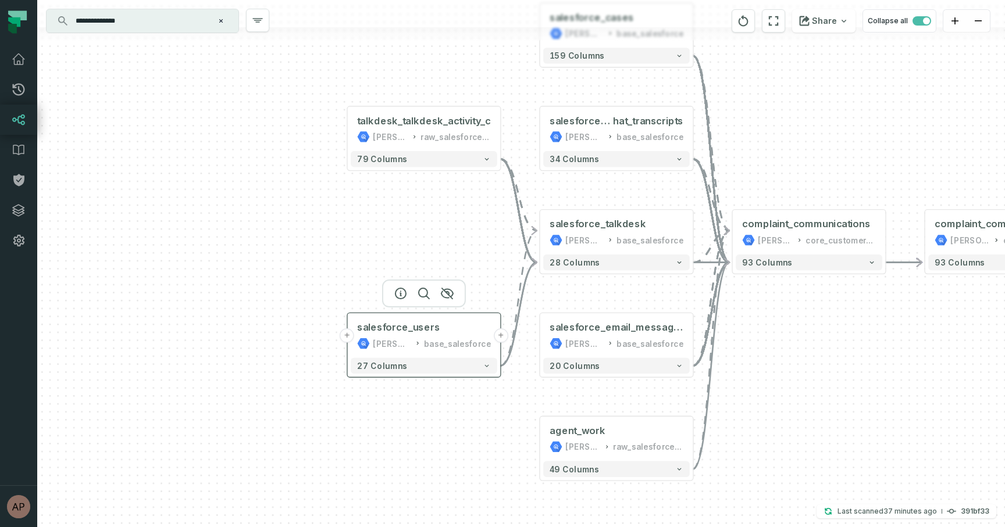
click at [347, 340] on button "+" at bounding box center [347, 335] width 15 height 15
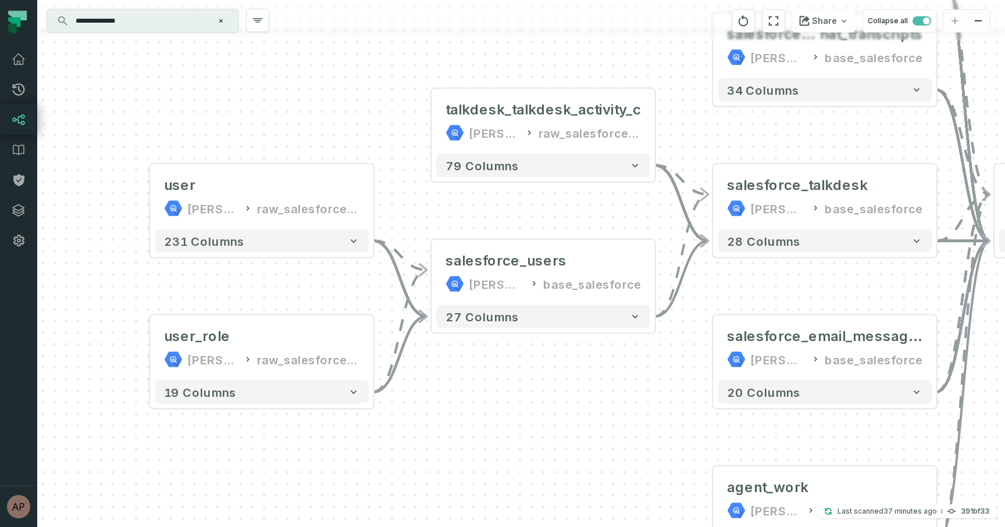
drag, startPoint x: 620, startPoint y: 444, endPoint x: 271, endPoint y: 424, distance: 349.4
click at [272, 426] on div "user juul-warehouse raw_salesforce_v2 + 231 columns user_role juul-warehouse ra…" at bounding box center [520, 263] width 967 height 527
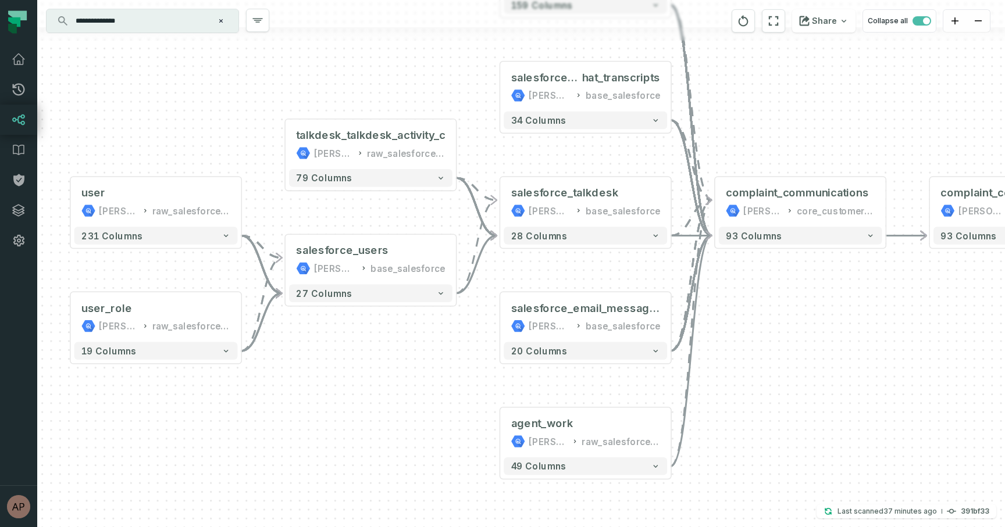
drag, startPoint x: 353, startPoint y: 452, endPoint x: 315, endPoint y: 417, distance: 52.3
click at [315, 417] on div "user juul-warehouse raw_salesforce_v2 + 231 columns user_role juul-warehouse ra…" at bounding box center [520, 263] width 967 height 527
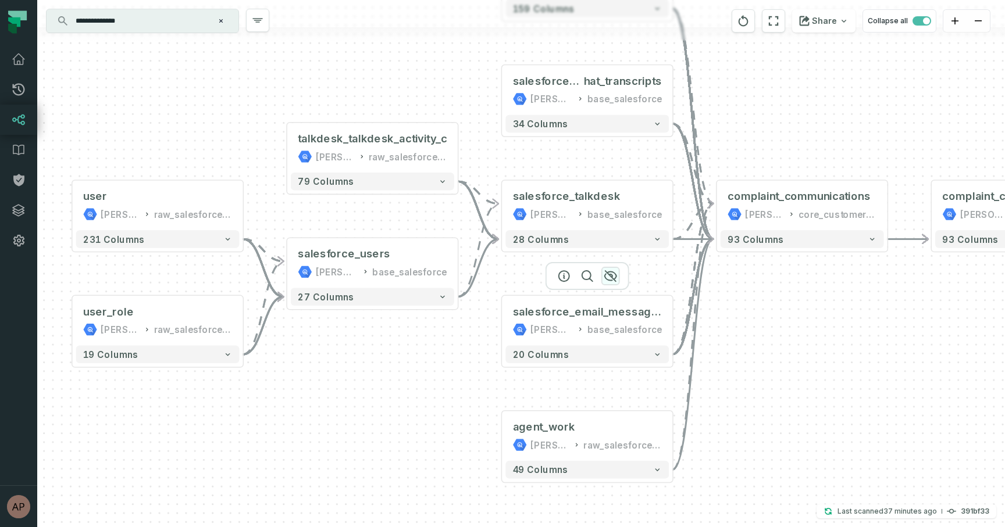
click at [609, 272] on icon "button" at bounding box center [611, 276] width 12 height 10
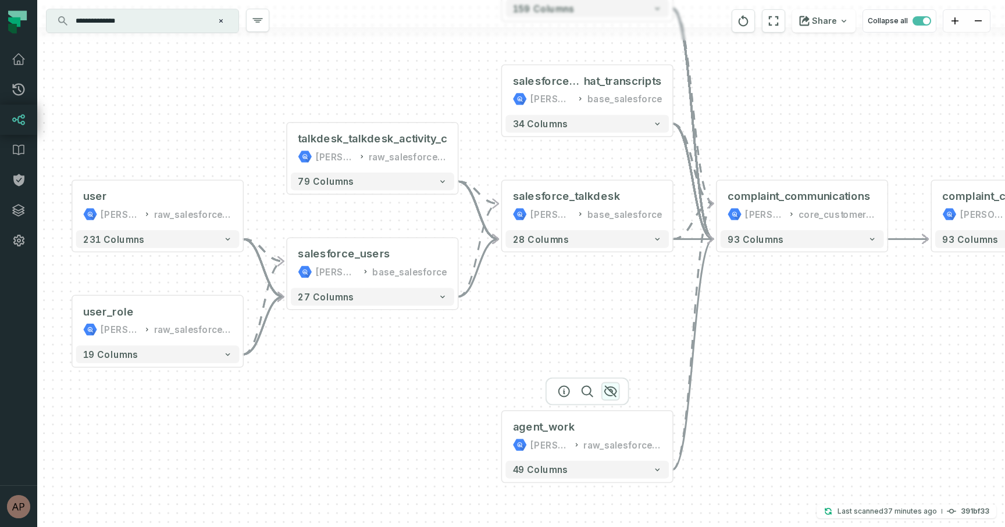
click at [605, 394] on icon "button" at bounding box center [611, 392] width 12 height 10
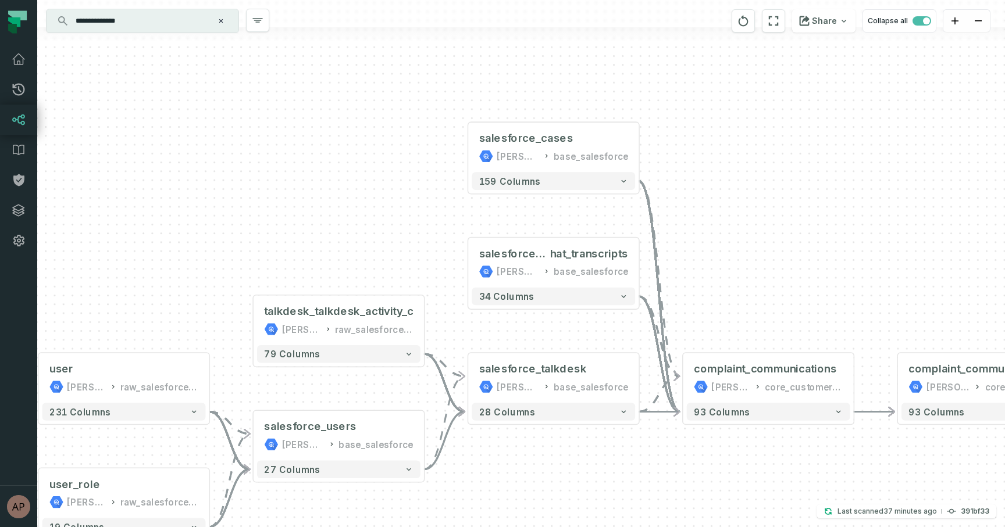
drag, startPoint x: 620, startPoint y: 319, endPoint x: 587, endPoint y: 504, distance: 187.9
click at [587, 504] on div "user juul-warehouse raw_salesforce_v2 + 231 columns user_role juul-warehouse ra…" at bounding box center [520, 263] width 967 height 527
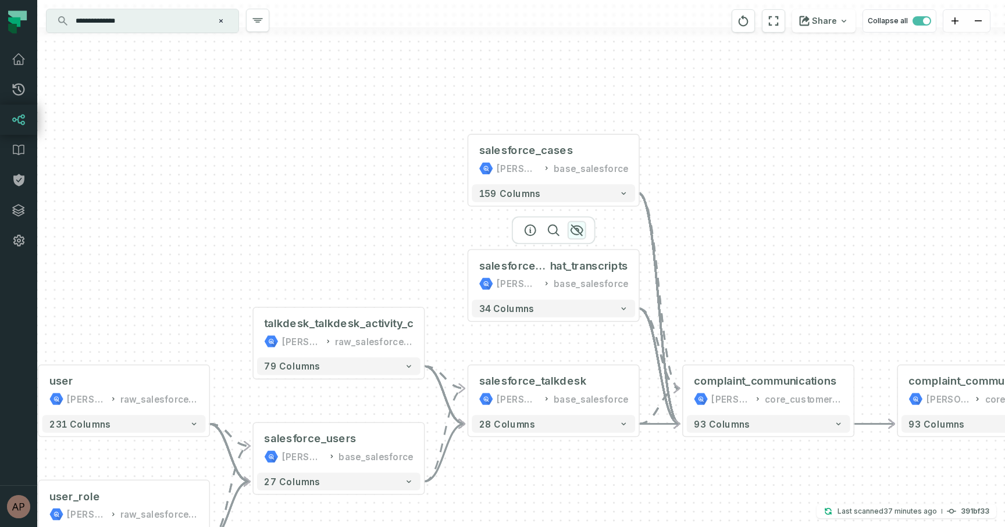
click at [576, 231] on icon "button" at bounding box center [577, 230] width 14 height 14
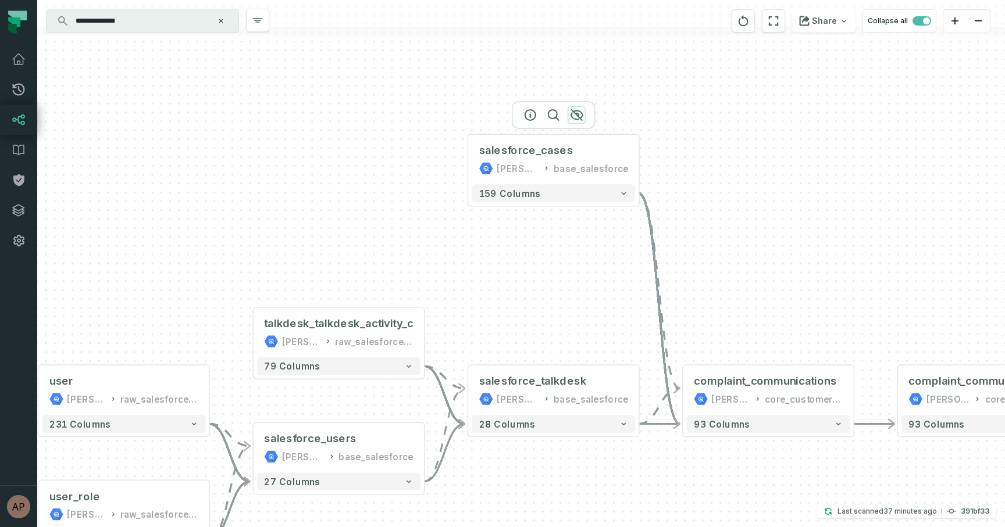
click at [577, 116] on icon "button" at bounding box center [577, 115] width 12 height 10
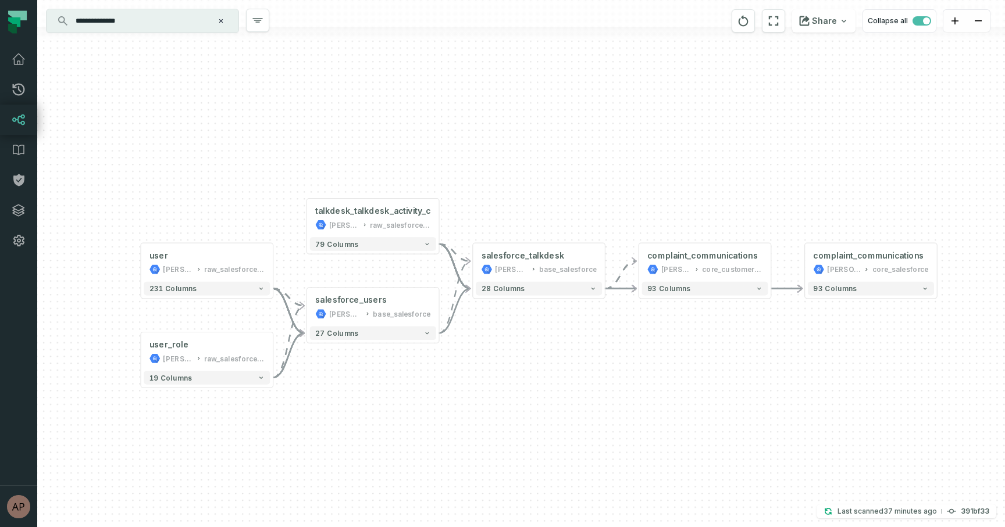
drag, startPoint x: 609, startPoint y: 327, endPoint x: 580, endPoint y: 213, distance: 117.7
click at [580, 213] on div "user juul-warehouse raw_salesforce_v2 + 231 columns user_role juul-warehouse ra…" at bounding box center [520, 263] width 967 height 527
drag, startPoint x: 626, startPoint y: 356, endPoint x: 603, endPoint y: 356, distance: 22.7
click at [603, 356] on div "user juul-warehouse raw_salesforce_v2 + 231 columns user_role juul-warehouse ra…" at bounding box center [520, 263] width 967 height 527
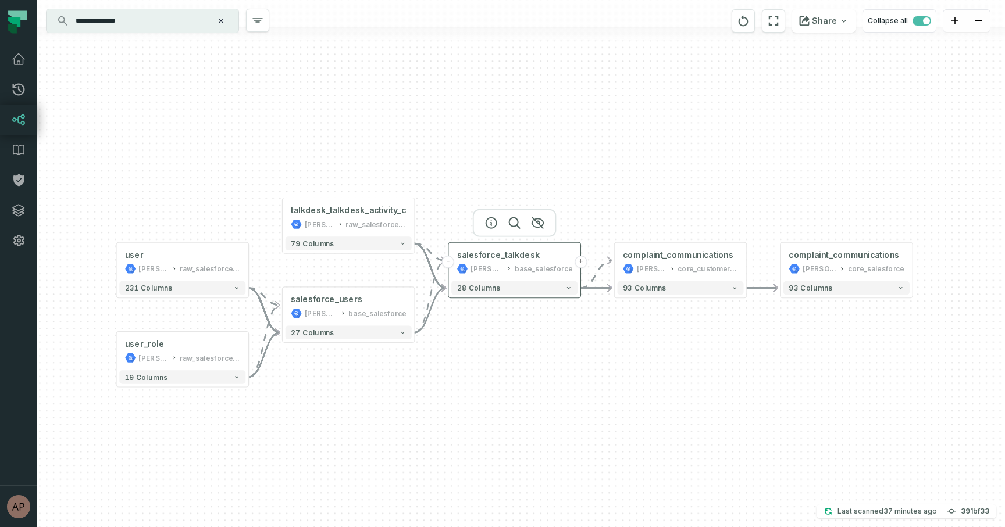
click at [449, 266] on button "-" at bounding box center [448, 262] width 12 height 12
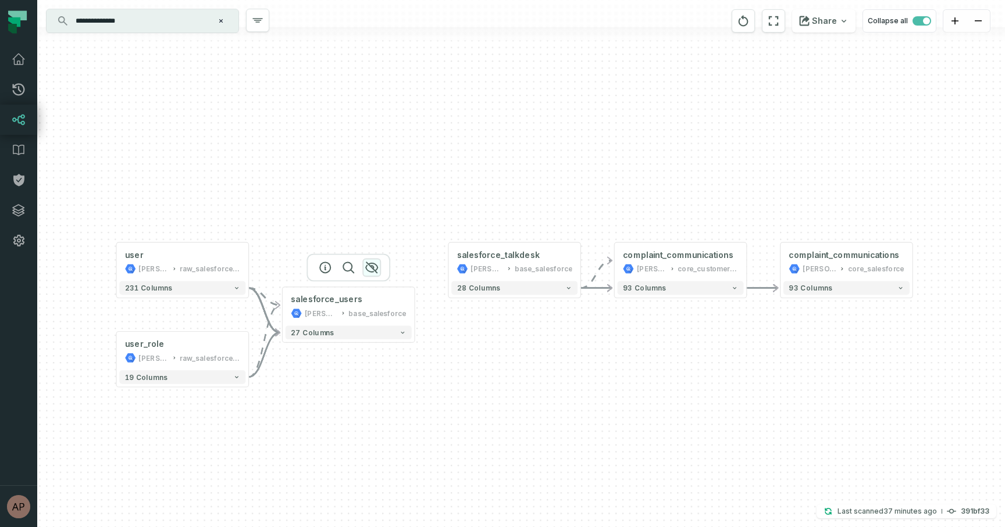
click at [373, 266] on icon "button" at bounding box center [372, 267] width 12 height 10
click at [205, 216] on icon "button" at bounding box center [206, 223] width 14 height 14
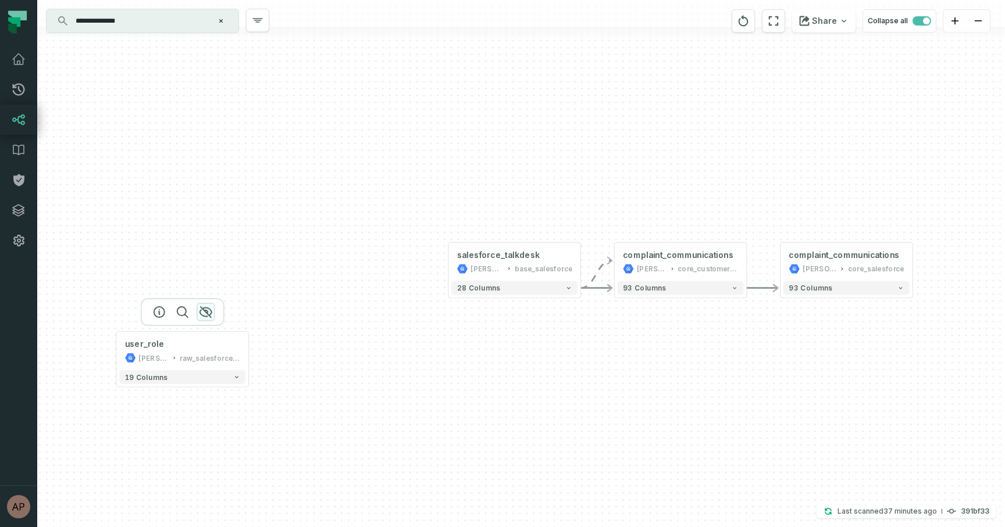
click at [206, 309] on icon "button" at bounding box center [206, 312] width 14 height 14
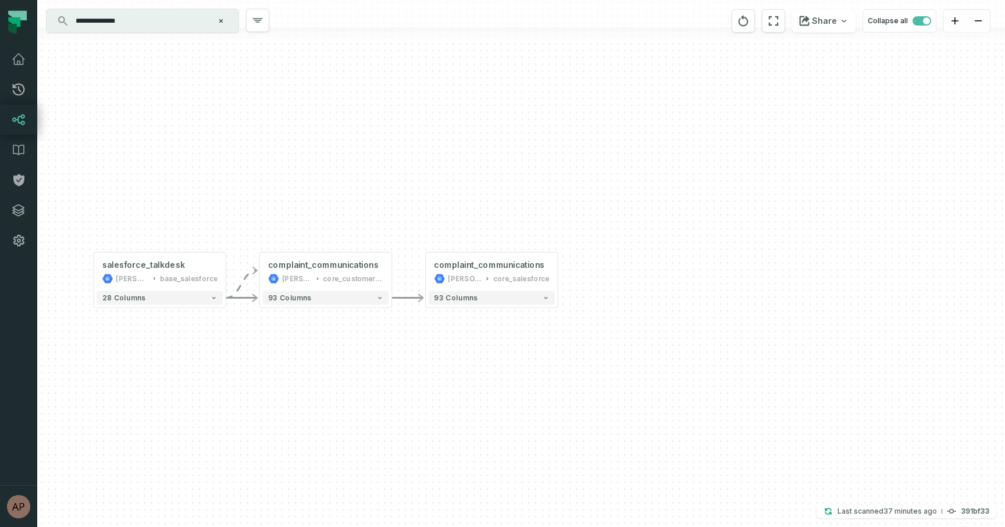
drag, startPoint x: 517, startPoint y: 385, endPoint x: 115, endPoint y: 401, distance: 403.2
click at [115, 401] on div "+ salesforce_talkdesk juul-warehouse base_salesforce + 28 columns + complaint_c…" at bounding box center [520, 263] width 967 height 527
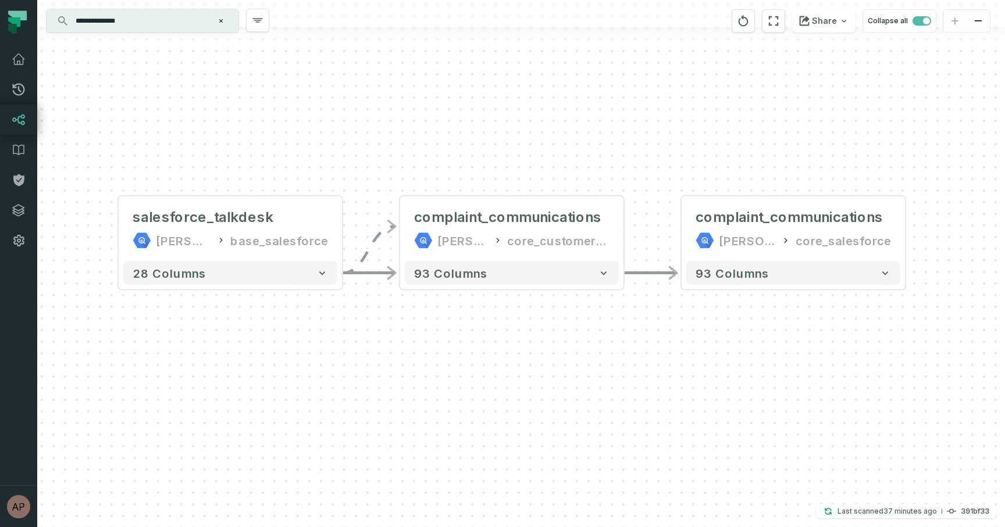
drag, startPoint x: 115, startPoint y: 401, endPoint x: 234, endPoint y: 440, distance: 125.2
click at [234, 440] on div "+ salesforce_talkdesk juul-warehouse base_salesforce + 28 columns + complaint_c…" at bounding box center [520, 263] width 967 height 527
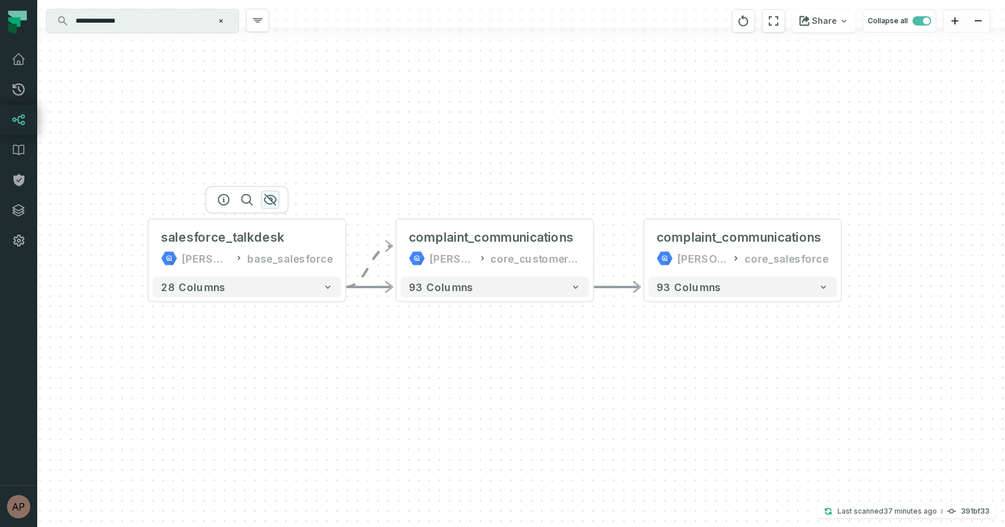
click at [272, 202] on icon "button" at bounding box center [270, 200] width 14 height 14
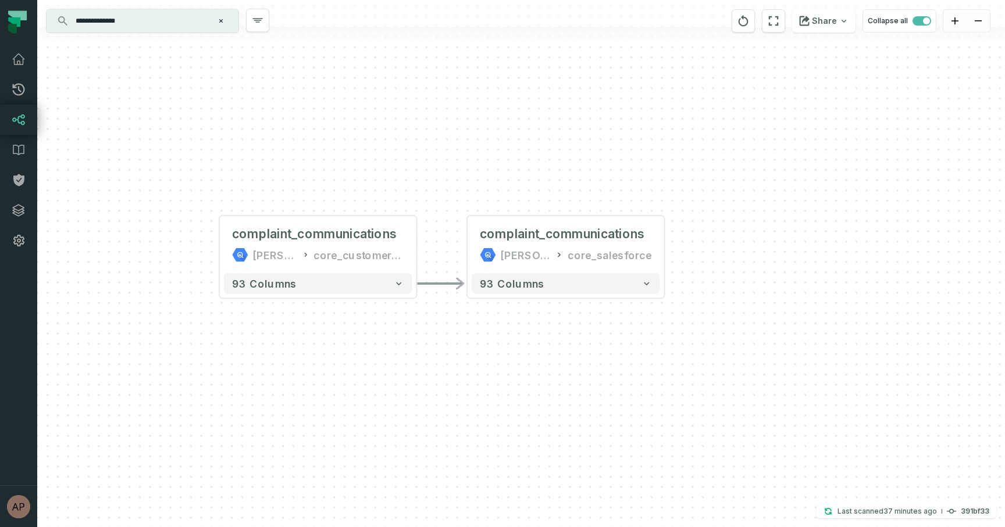
drag, startPoint x: 513, startPoint y: 358, endPoint x: 337, endPoint y: 355, distance: 176.2
click at [337, 355] on div "+ complaint_communications juul-warehouse core_customer_service + 93 columns - …" at bounding box center [520, 263] width 967 height 527
